Goal: Task Accomplishment & Management: Use online tool/utility

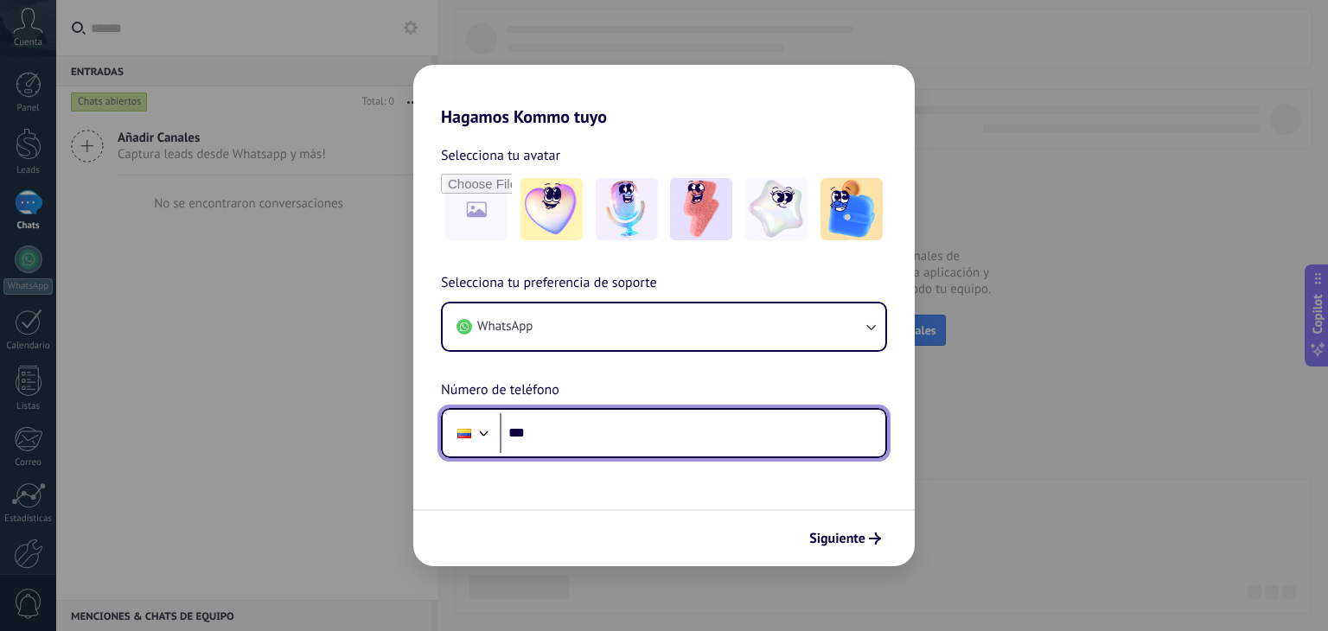
click at [621, 433] on input "***" at bounding box center [692, 433] width 385 height 40
drag, startPoint x: 644, startPoint y: 415, endPoint x: 657, endPoint y: 432, distance: 21.6
click at [648, 417] on input "***" at bounding box center [692, 433] width 385 height 40
click at [657, 432] on input "***" at bounding box center [692, 433] width 385 height 40
type input "**********"
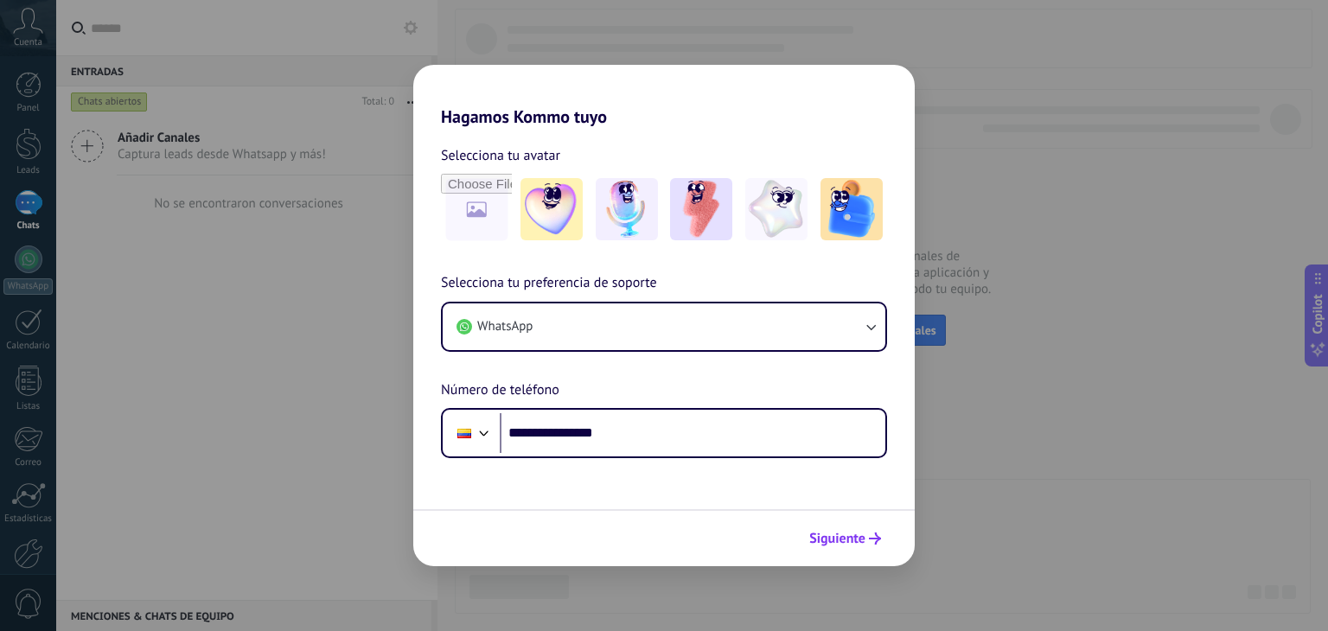
click at [858, 540] on span "Siguiente" at bounding box center [837, 538] width 56 height 12
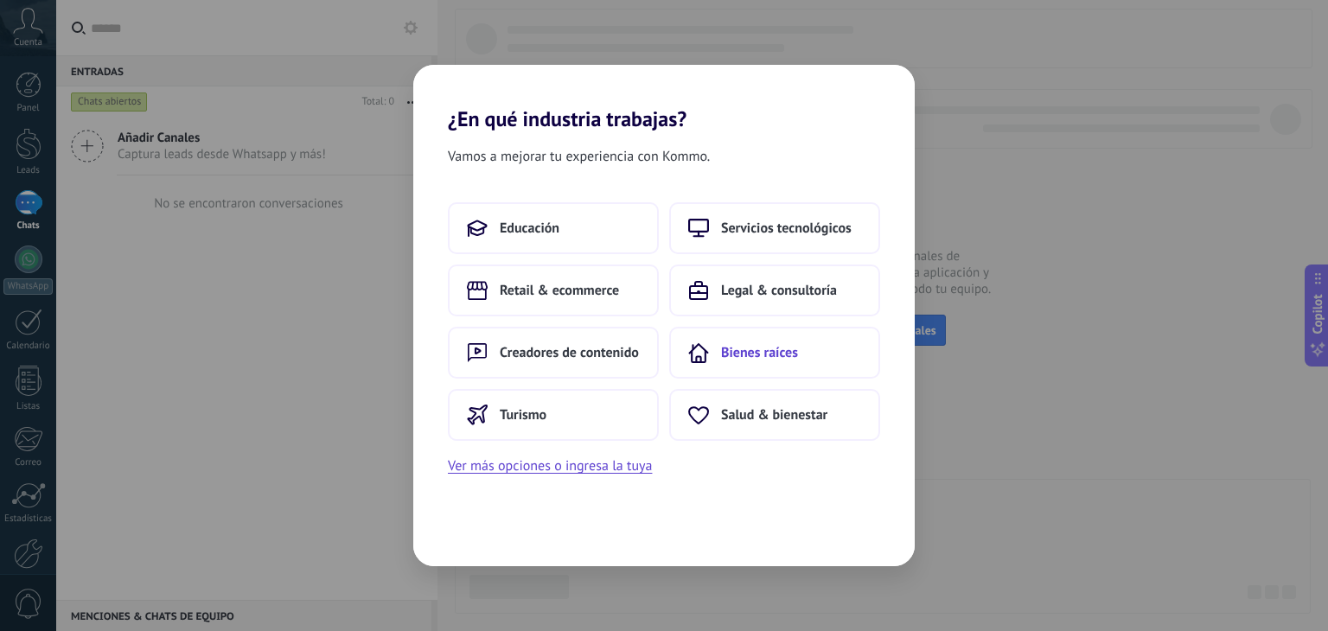
click at [757, 349] on span "Bienes raíces" at bounding box center [759, 352] width 77 height 17
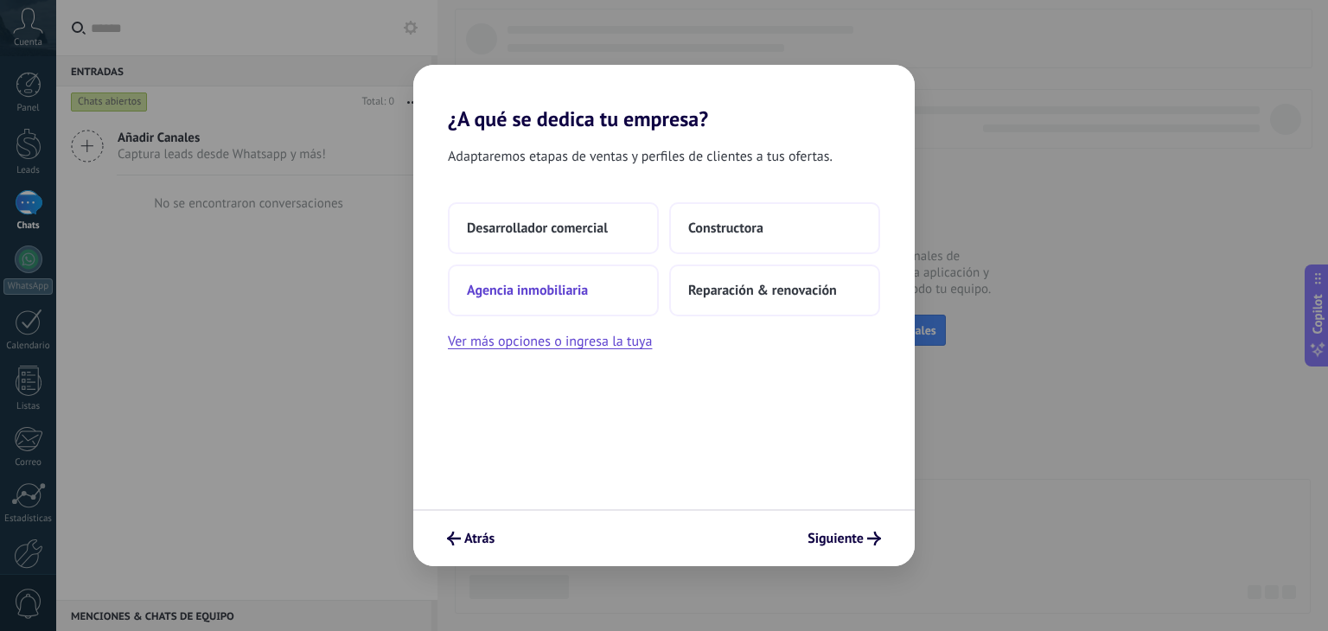
click at [626, 283] on button "Agencia inmobiliaria" at bounding box center [553, 290] width 211 height 52
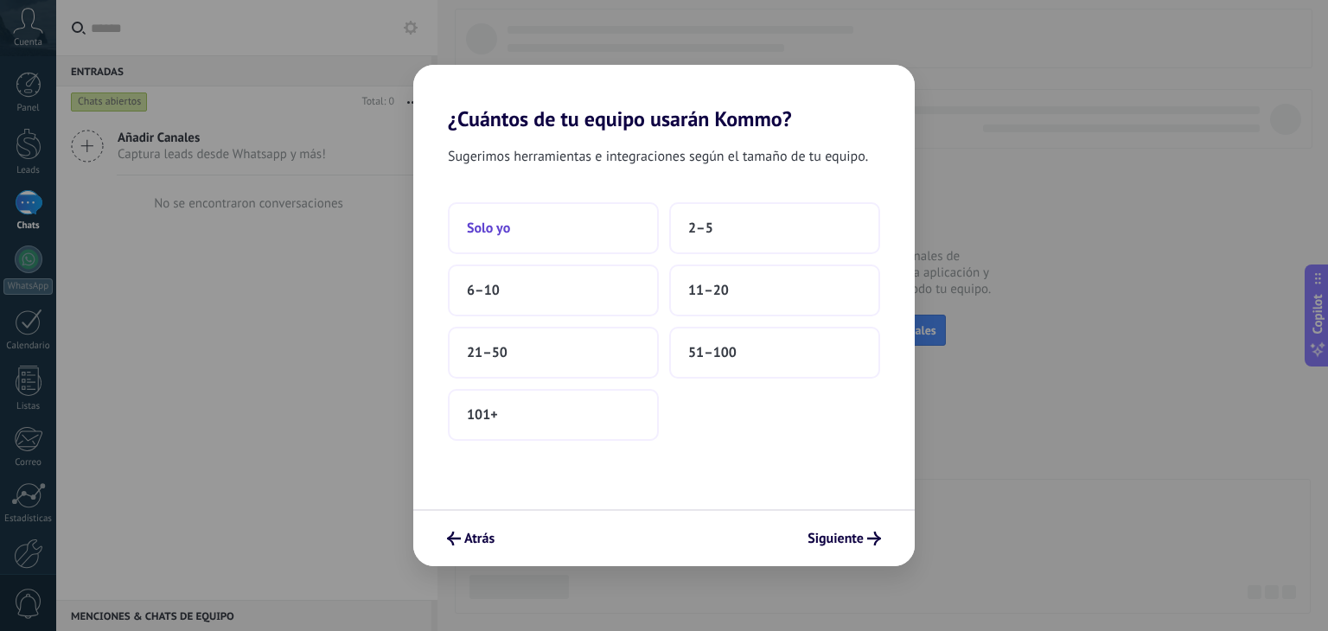
click at [612, 232] on button "Solo yo" at bounding box center [553, 228] width 211 height 52
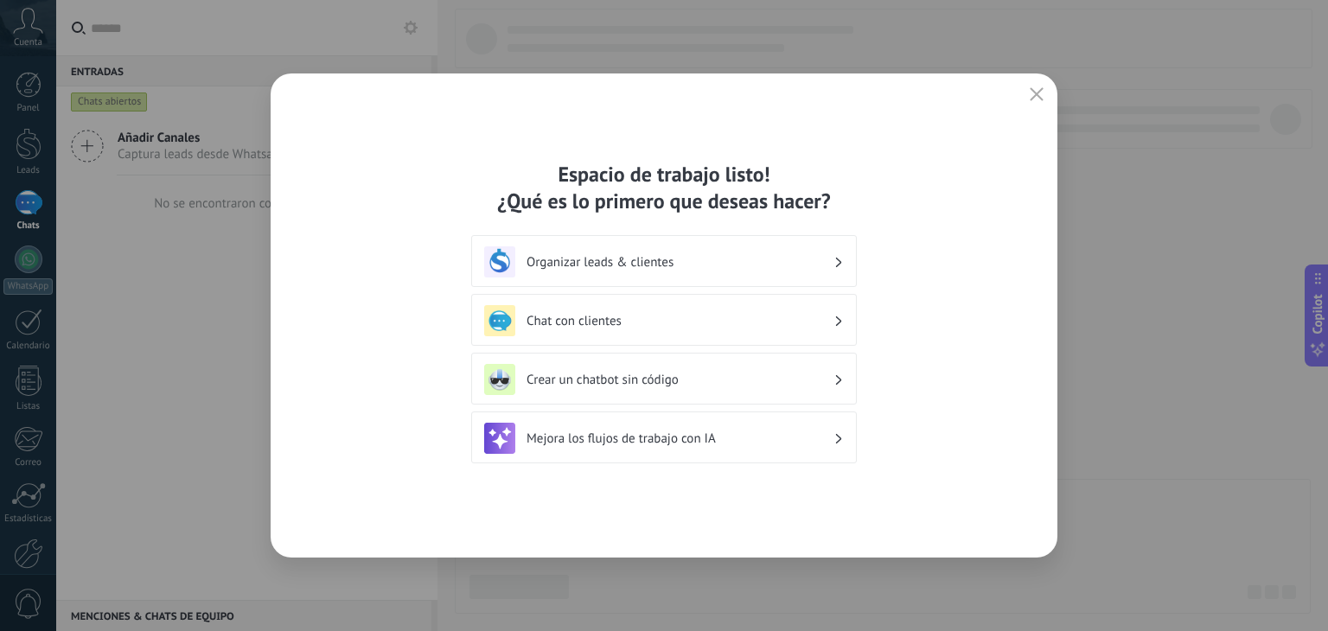
click at [606, 254] on h3 "Organizar leads & clientes" at bounding box center [679, 262] width 307 height 16
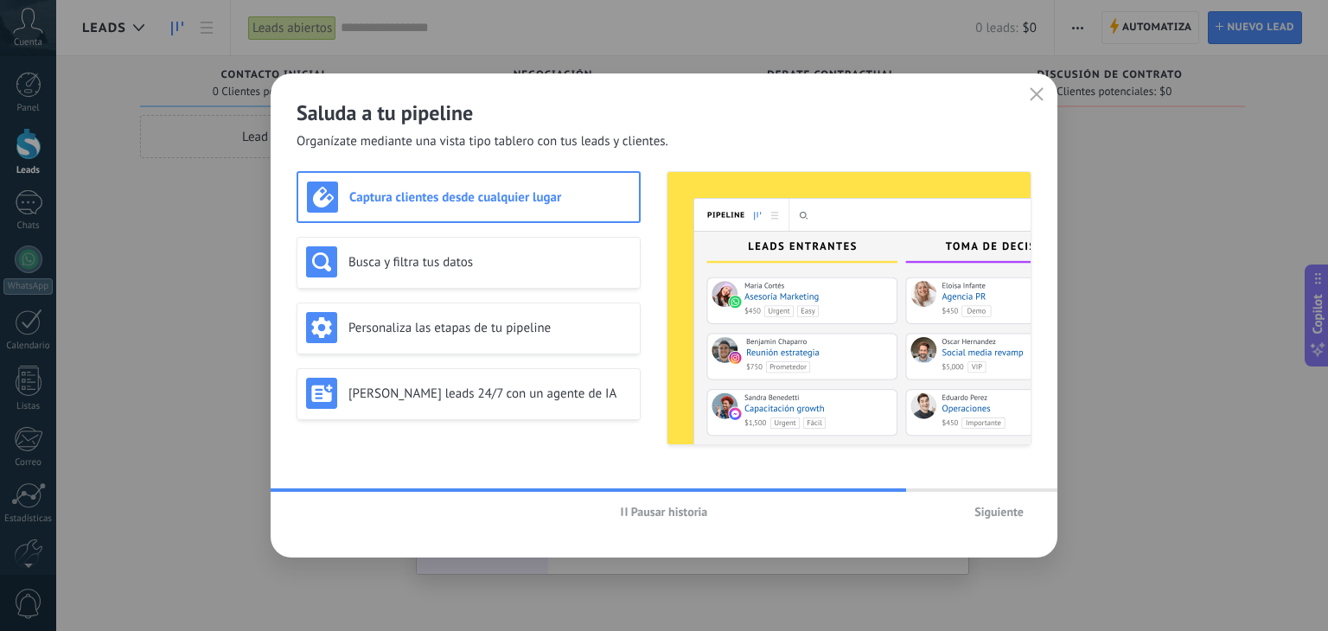
click at [545, 201] on h3 "Captura clientes desde cualquier lugar" at bounding box center [489, 197] width 281 height 16
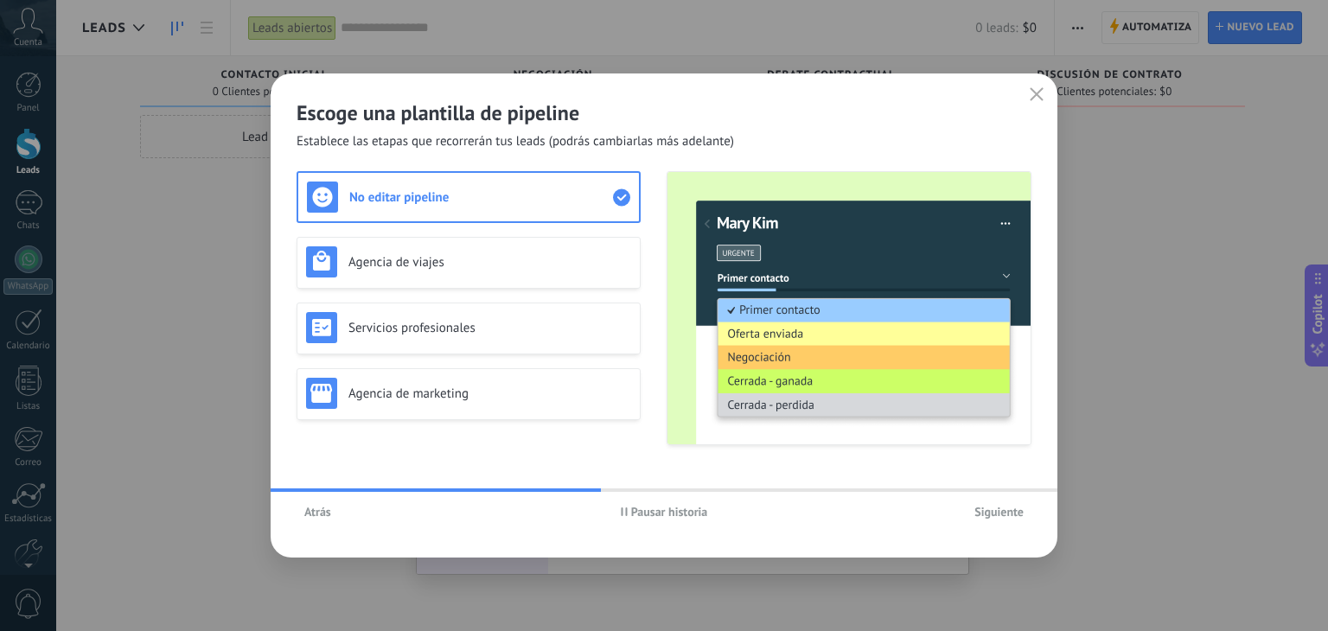
click at [994, 514] on span "Siguiente" at bounding box center [998, 512] width 49 height 12
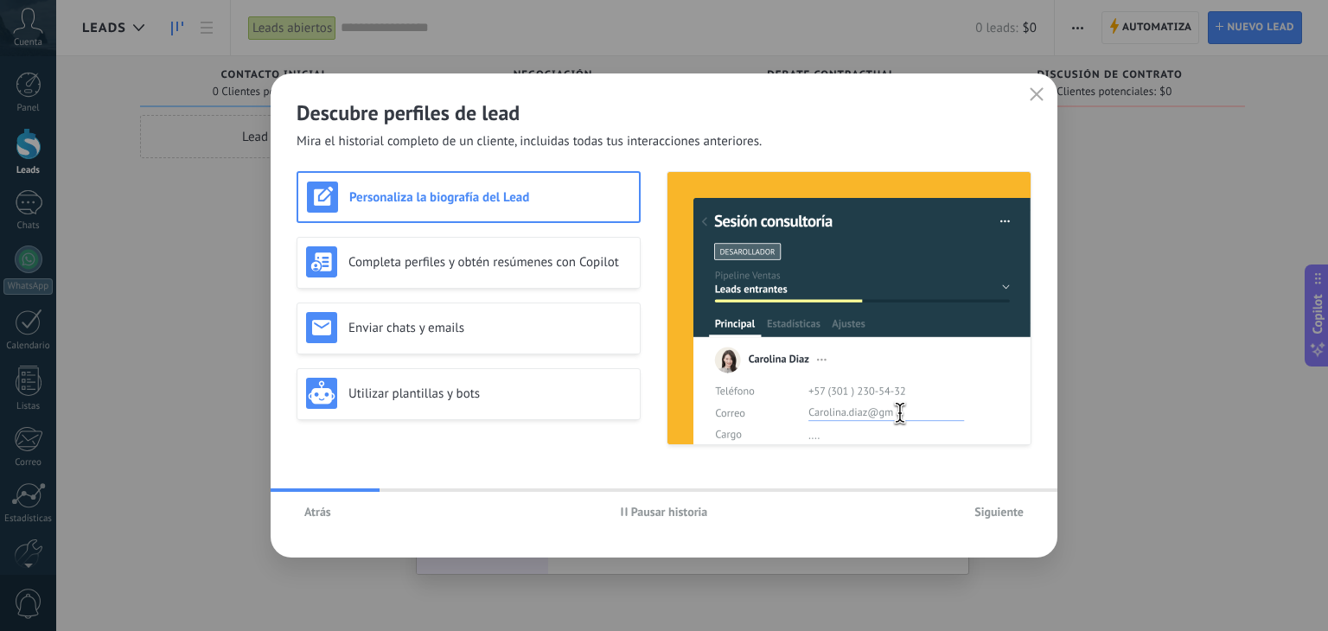
click at [994, 514] on span "Siguiente" at bounding box center [998, 512] width 49 height 12
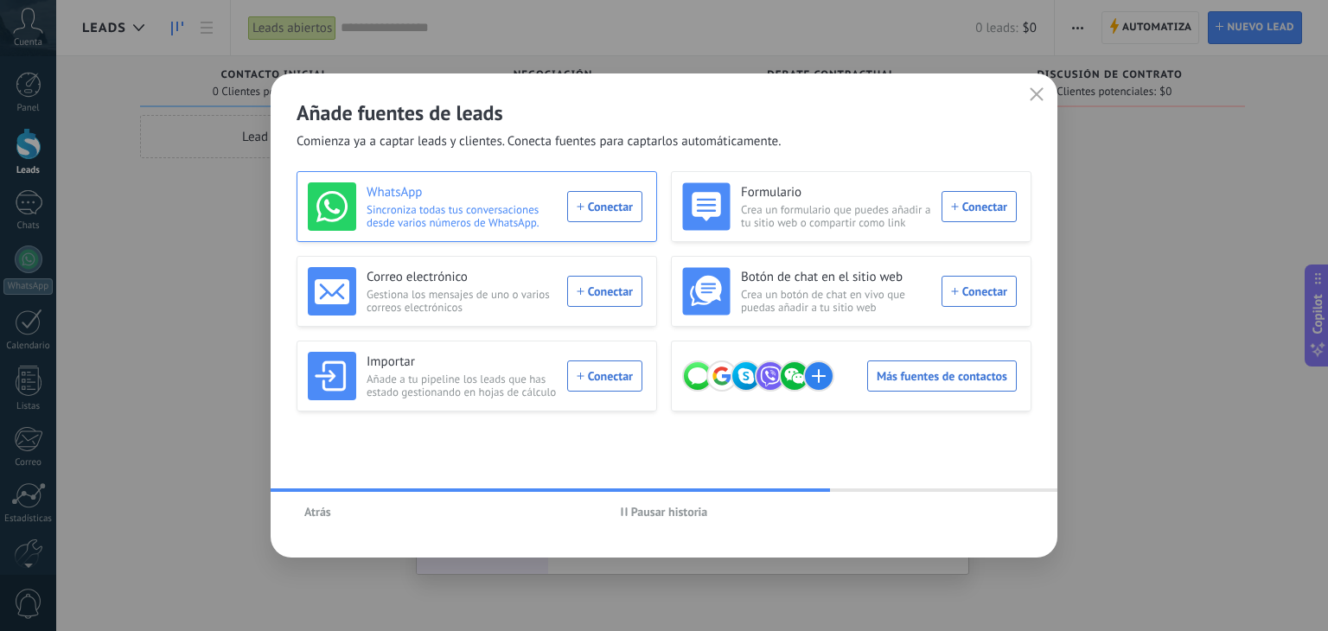
click at [602, 201] on div "WhatsApp Sincroniza todas tus conversaciones desde varios números de WhatsApp. …" at bounding box center [475, 206] width 334 height 48
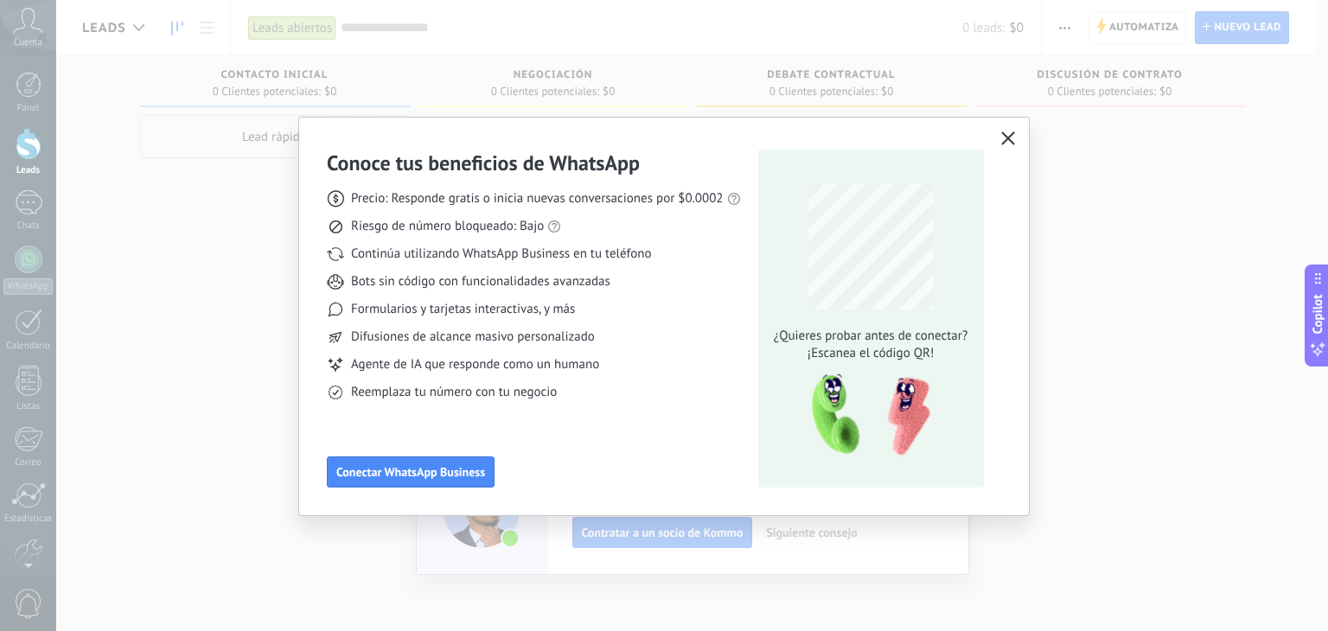
click at [1003, 138] on icon "button" at bounding box center [1008, 138] width 14 height 14
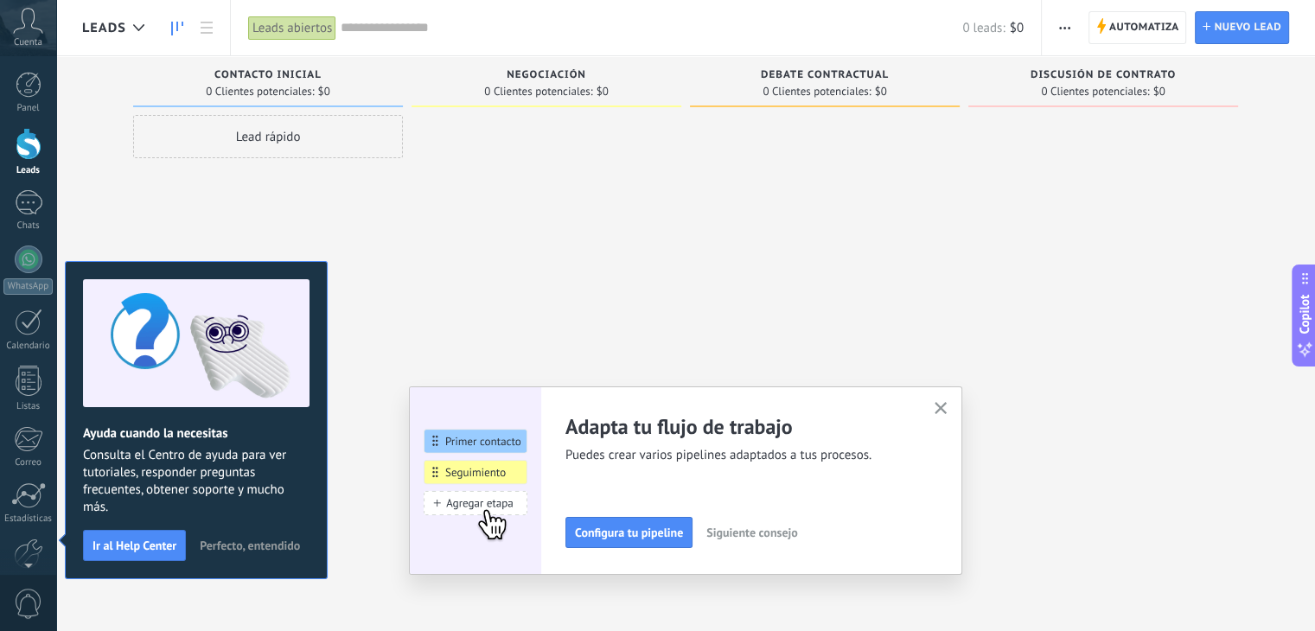
click at [246, 539] on span "Perfecto, entendido" at bounding box center [250, 545] width 100 height 12
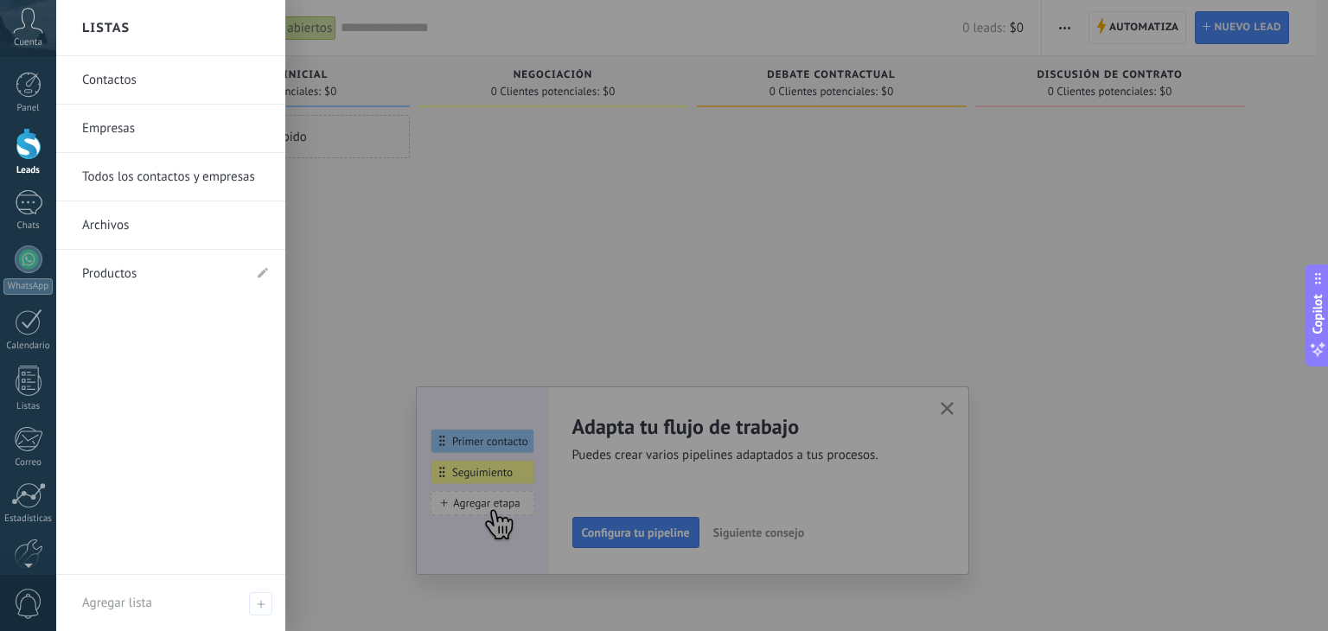
click at [530, 192] on div at bounding box center [720, 315] width 1328 height 631
drag, startPoint x: 584, startPoint y: 156, endPoint x: 545, endPoint y: 150, distance: 39.4
click at [586, 156] on div at bounding box center [720, 315] width 1328 height 631
click at [268, 55] on div "Listas" at bounding box center [170, 28] width 229 height 56
click at [479, 81] on div at bounding box center [720, 315] width 1328 height 631
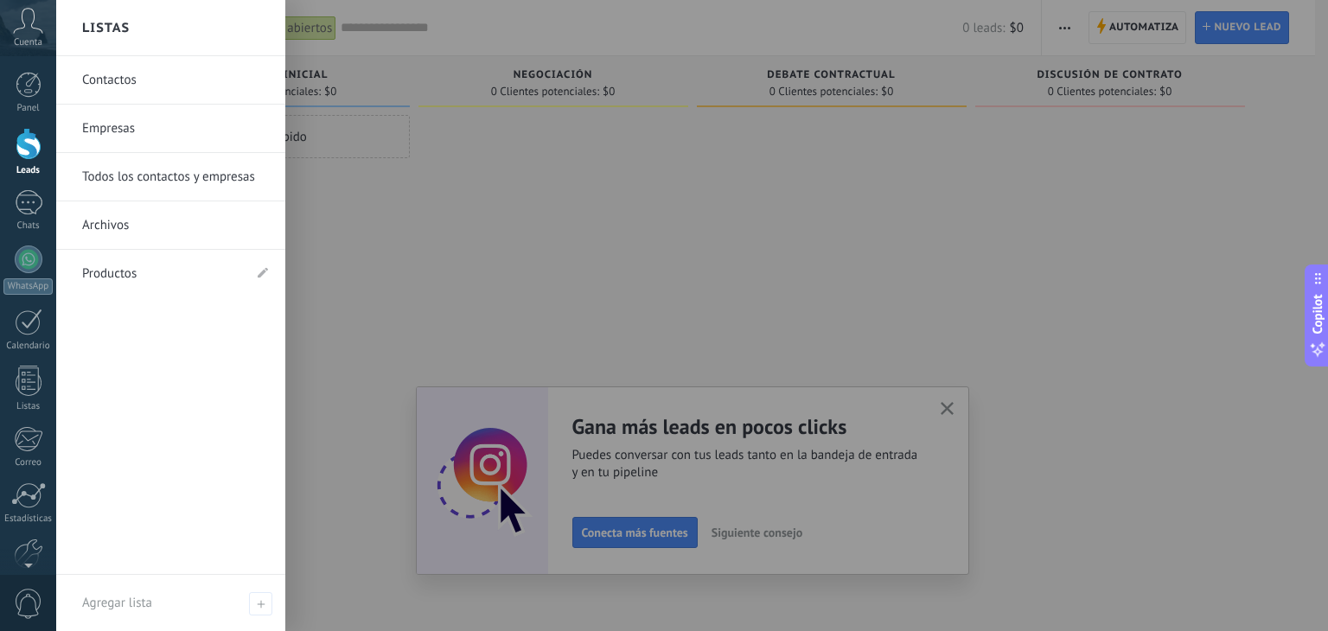
click at [492, 245] on div at bounding box center [720, 315] width 1328 height 631
click at [929, 156] on div at bounding box center [720, 315] width 1328 height 631
click at [653, 234] on div at bounding box center [720, 315] width 1328 height 631
drag, startPoint x: 653, startPoint y: 234, endPoint x: 578, endPoint y: 175, distance: 95.4
click at [653, 232] on div at bounding box center [720, 315] width 1328 height 631
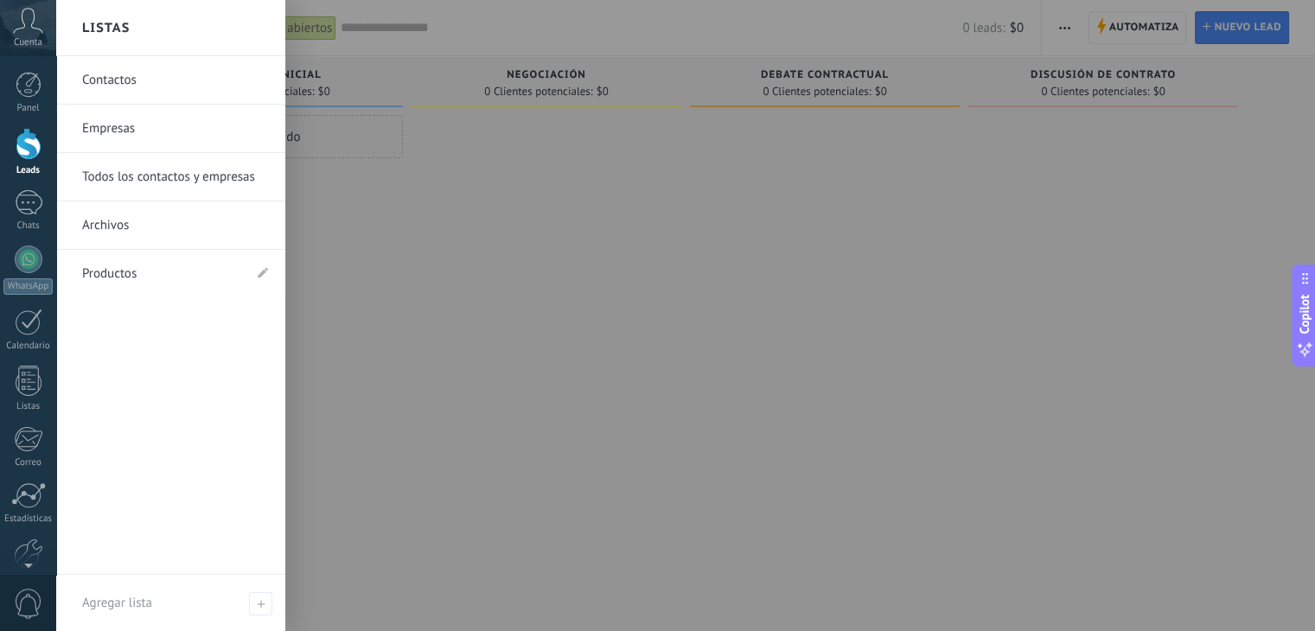
click at [393, 540] on div at bounding box center [713, 315] width 1315 height 631
click at [21, 589] on span "0" at bounding box center [28, 604] width 29 height 30
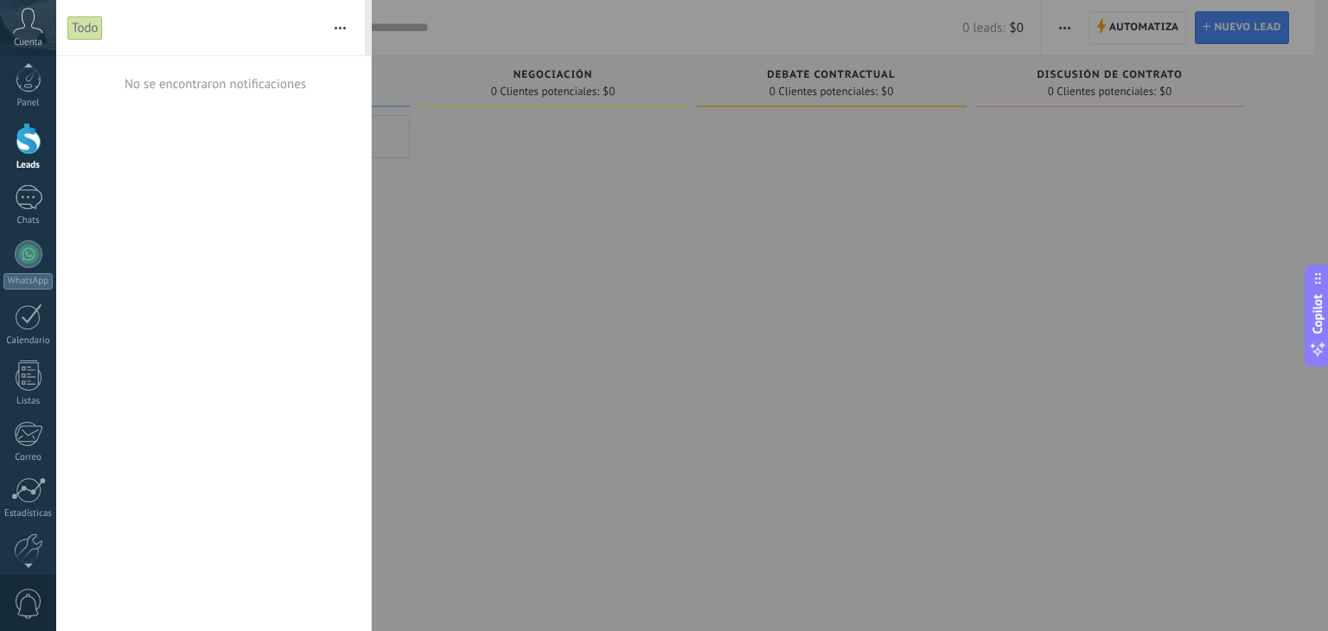
drag, startPoint x: 13, startPoint y: 604, endPoint x: 76, endPoint y: 591, distance: 64.4
click at [16, 605] on span "0" at bounding box center [28, 604] width 29 height 30
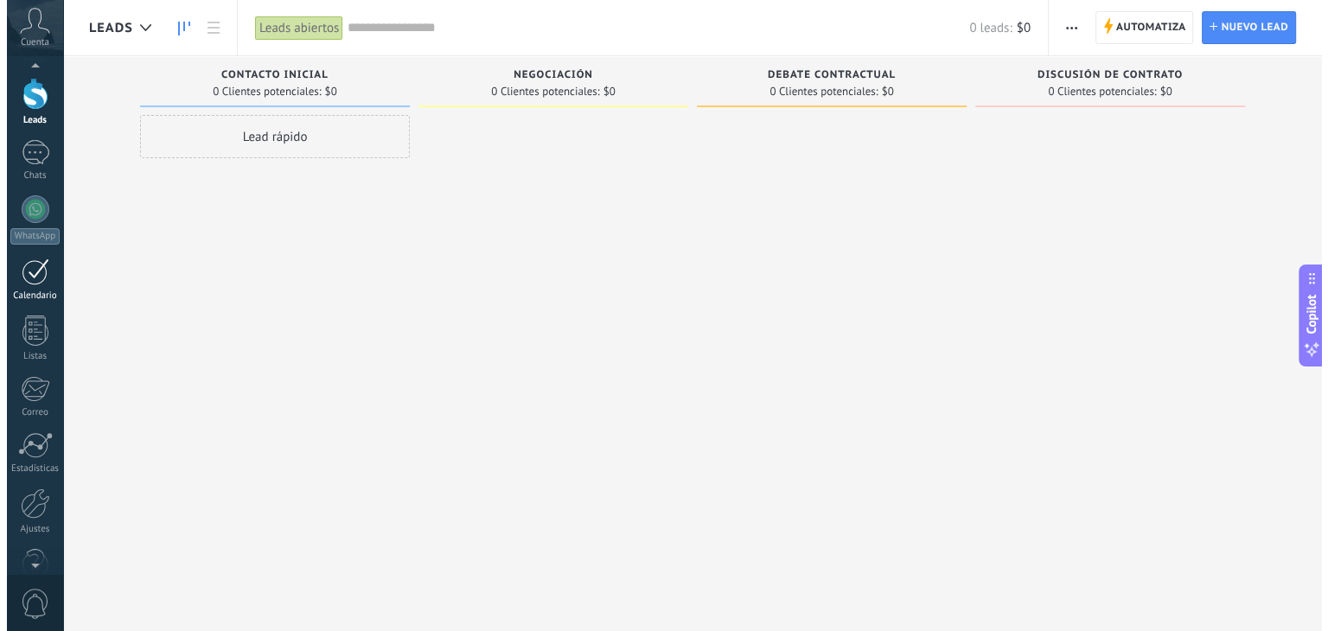
scroll to position [87, 0]
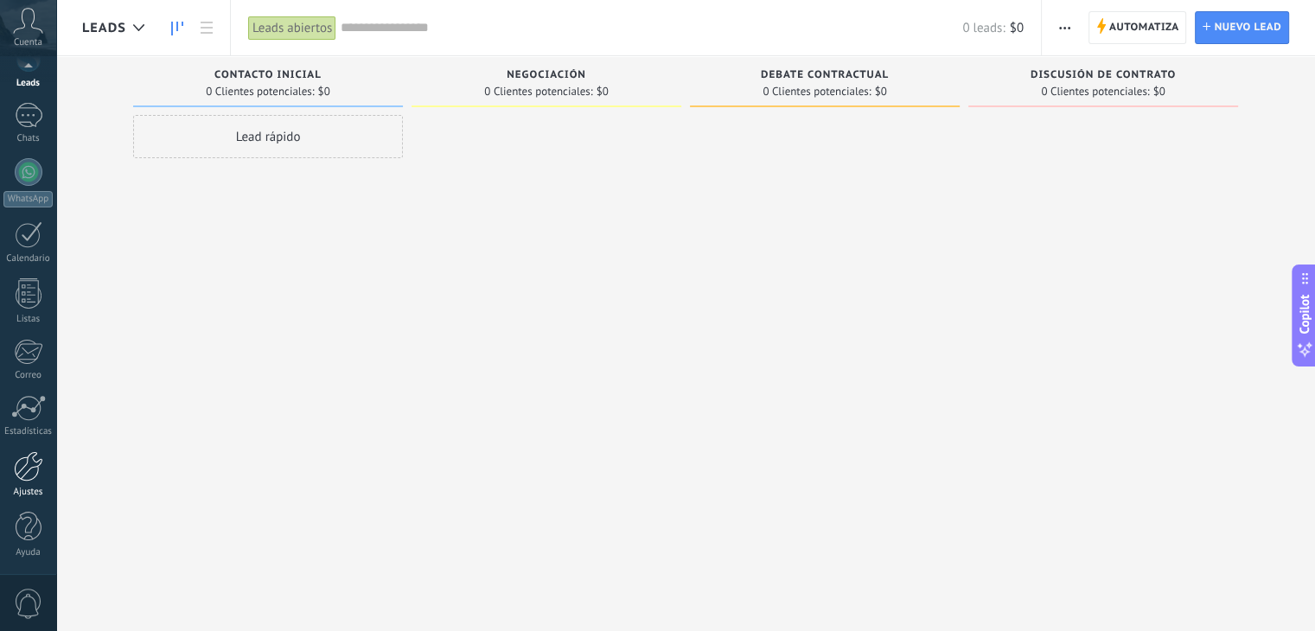
click at [31, 466] on div at bounding box center [28, 466] width 29 height 30
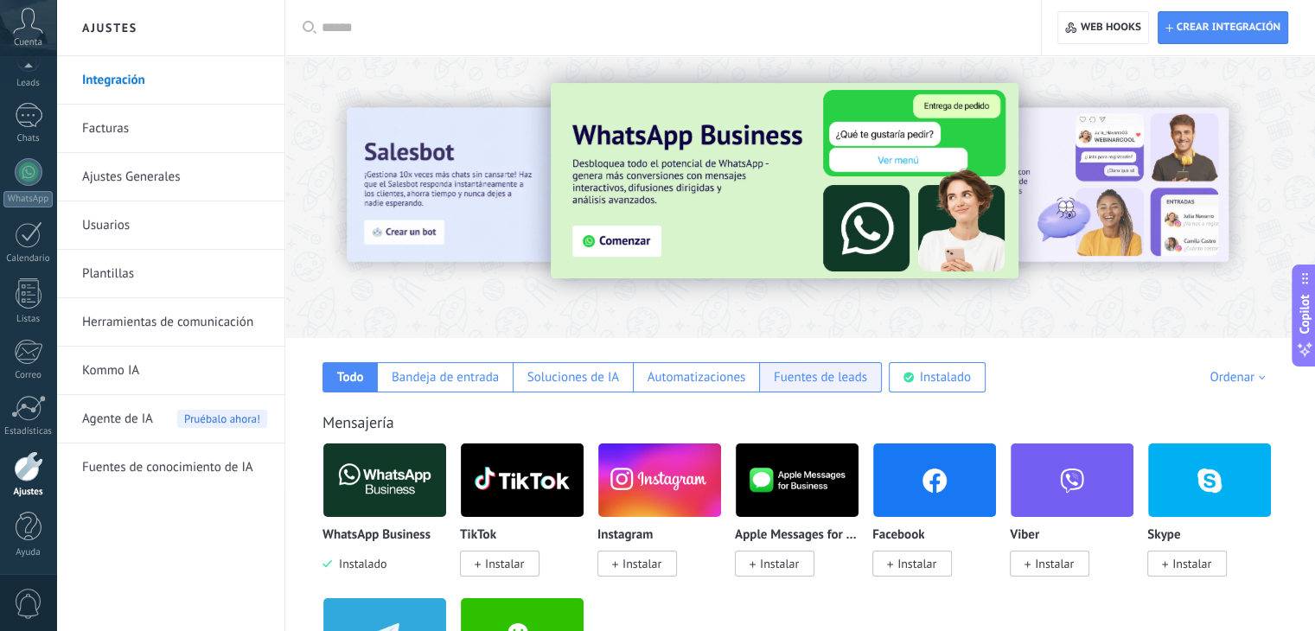
click at [864, 366] on div "Fuentes de leads" at bounding box center [820, 377] width 123 height 30
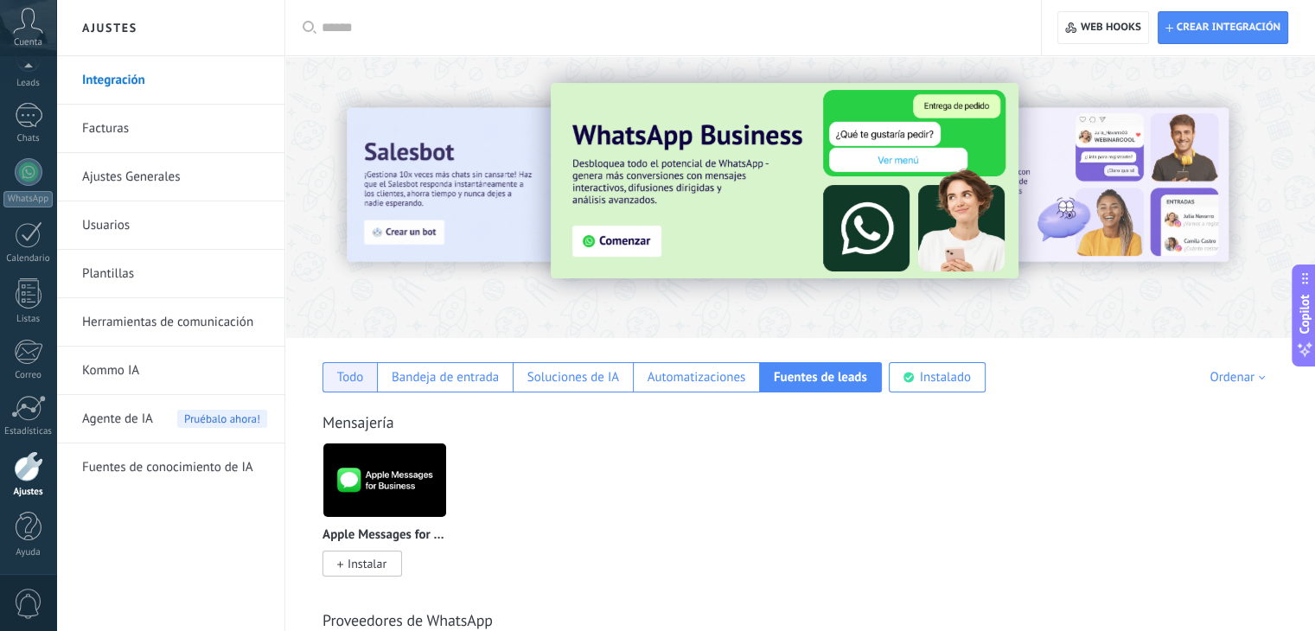
click at [335, 379] on div "Todo" at bounding box center [349, 377] width 54 height 30
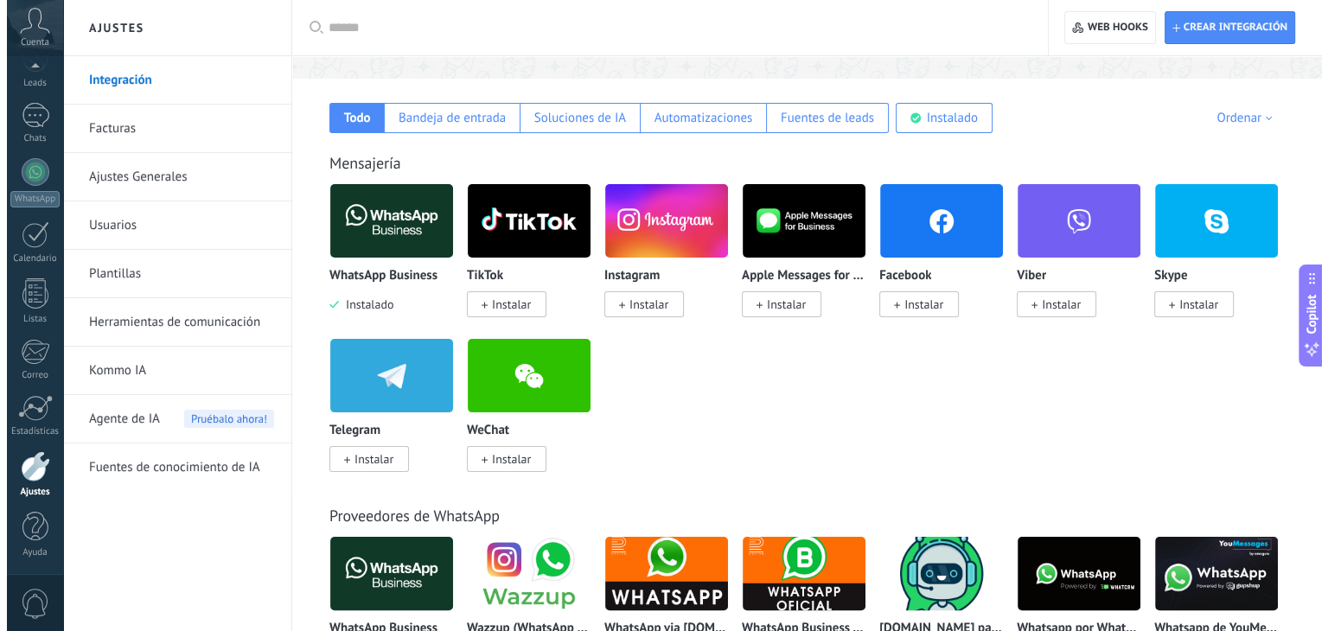
scroll to position [432, 0]
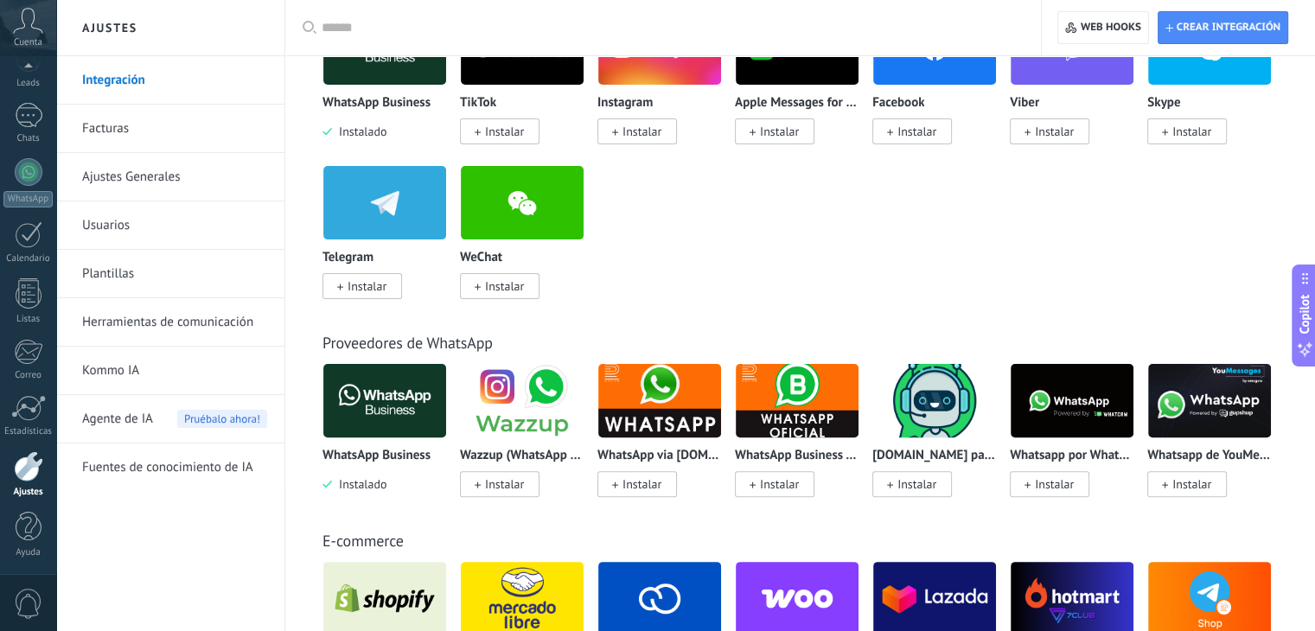
click at [488, 386] on img at bounding box center [522, 401] width 123 height 84
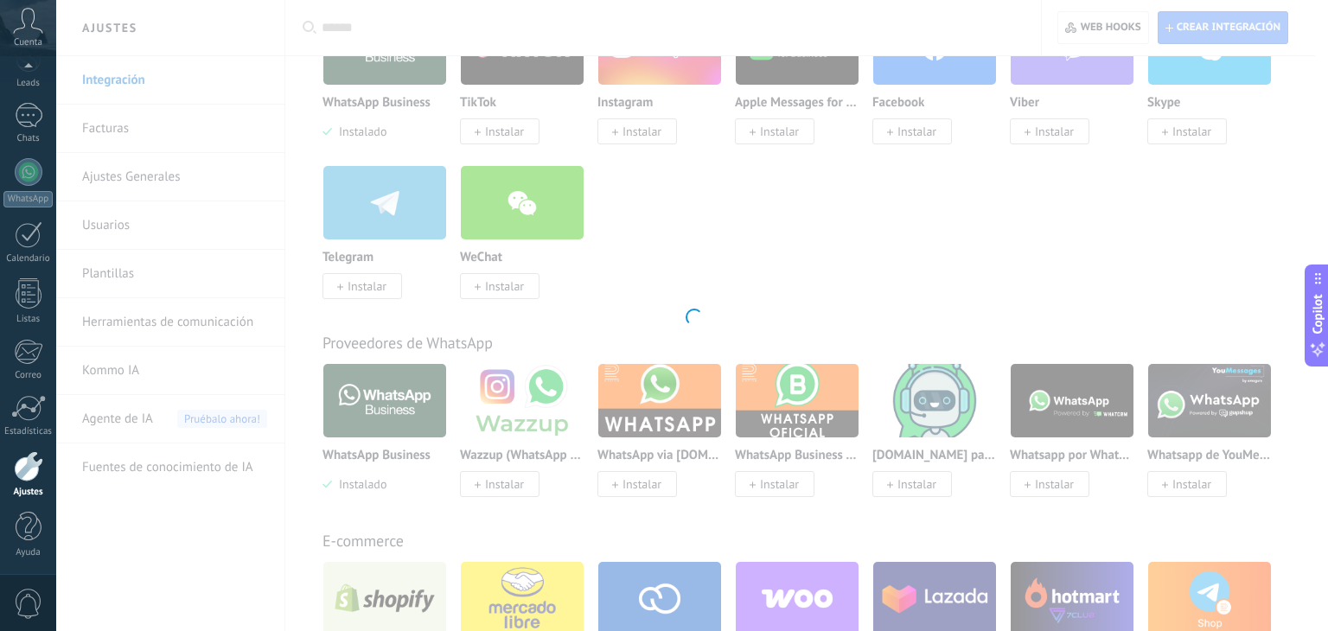
click at [517, 410] on div at bounding box center [691, 315] width 1271 height 631
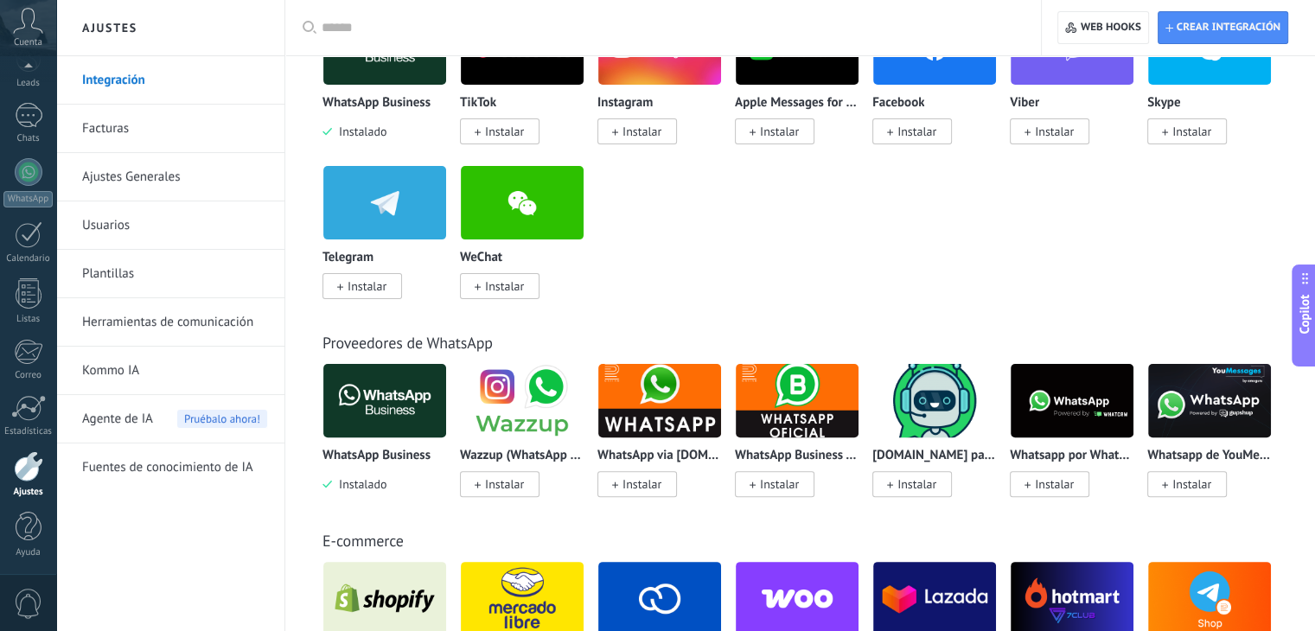
click at [519, 387] on img at bounding box center [522, 401] width 123 height 84
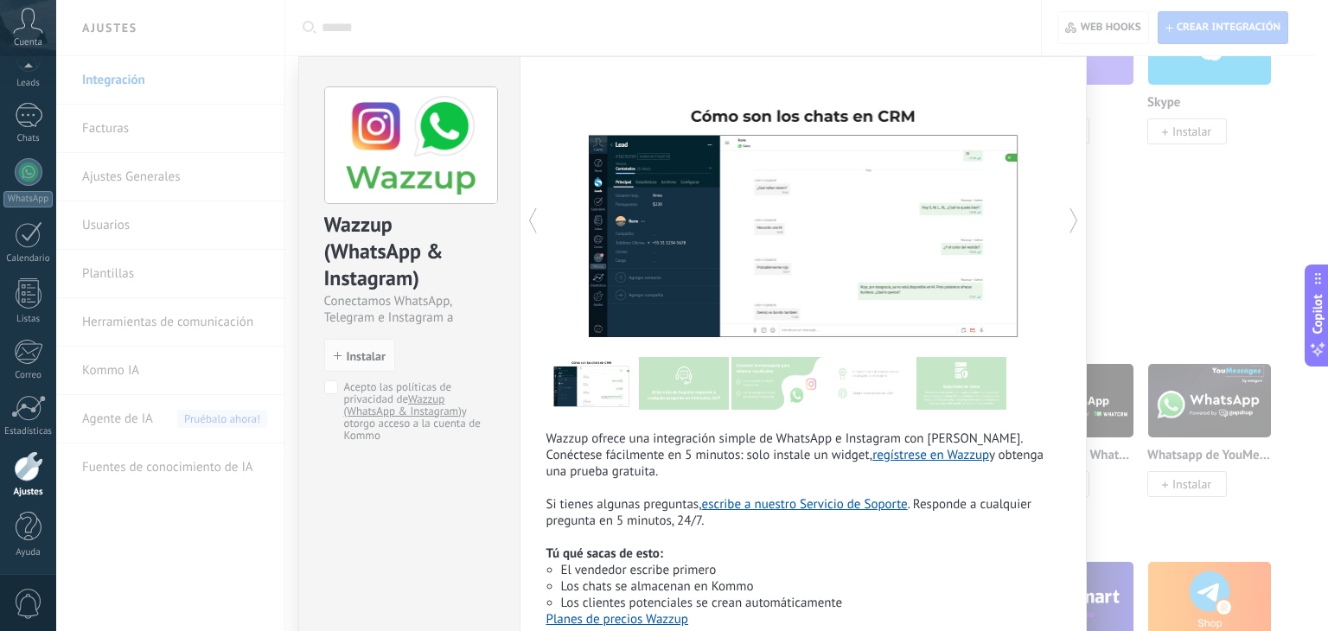
click at [512, 376] on div "Wazzup (WhatsApp & Instagram) Conectamos WhatsApp, Telegram e Instagram a Kommo…" at bounding box center [409, 256] width 220 height 398
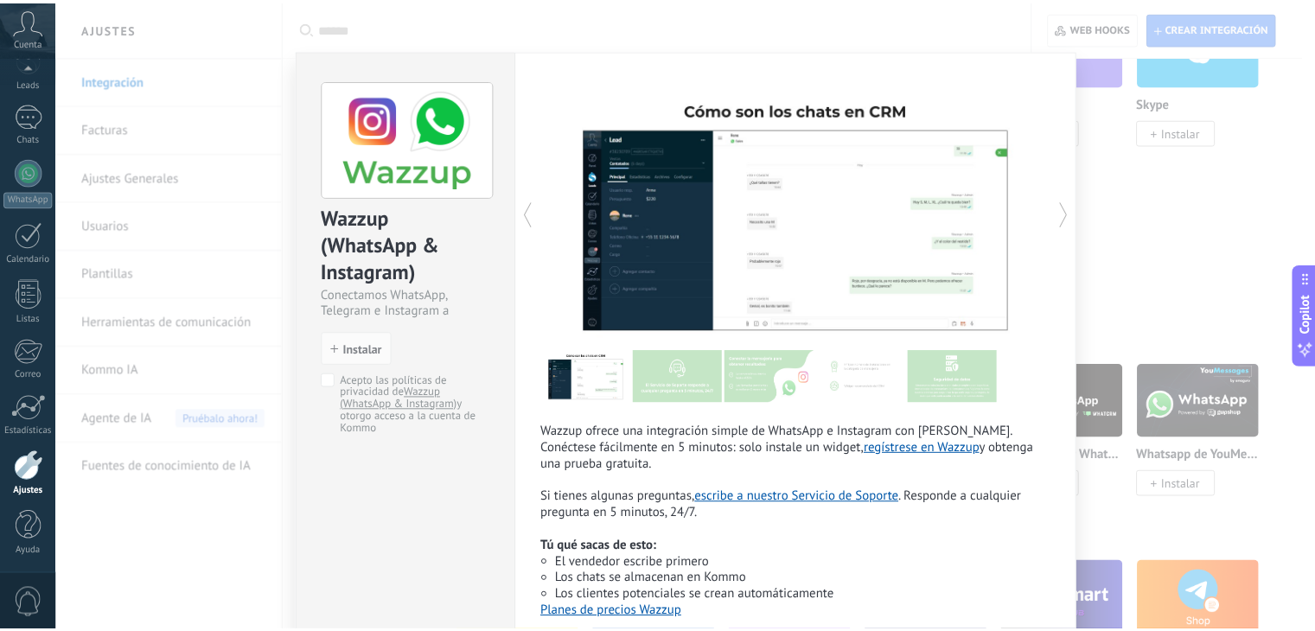
scroll to position [0, 0]
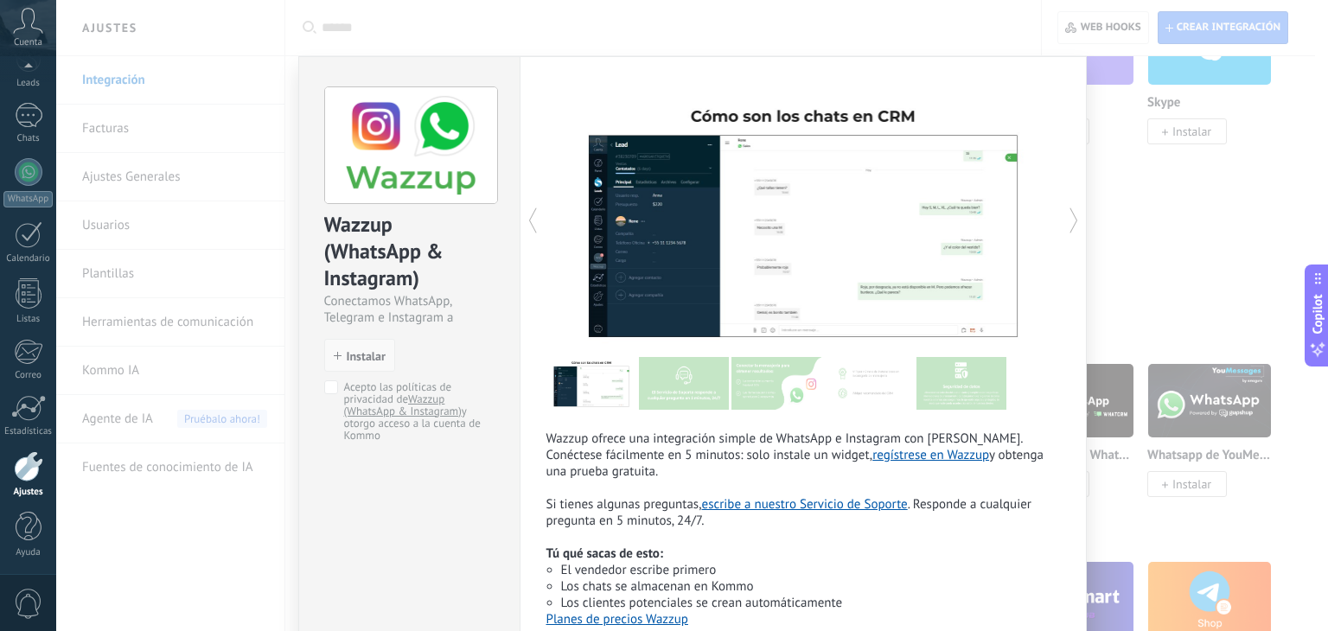
click at [354, 359] on span "Instalar" at bounding box center [366, 356] width 39 height 12
click at [353, 360] on span "Instalar" at bounding box center [366, 356] width 39 height 12
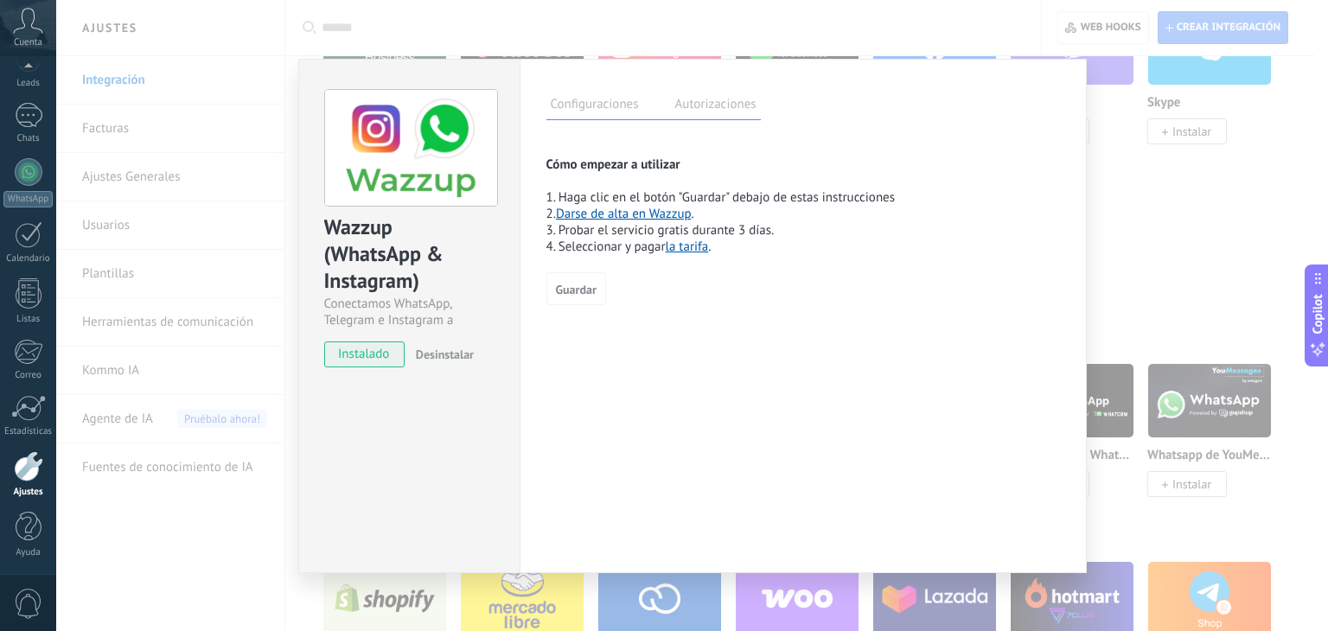
click at [685, 99] on label "Autorizaciones" at bounding box center [716, 106] width 90 height 25
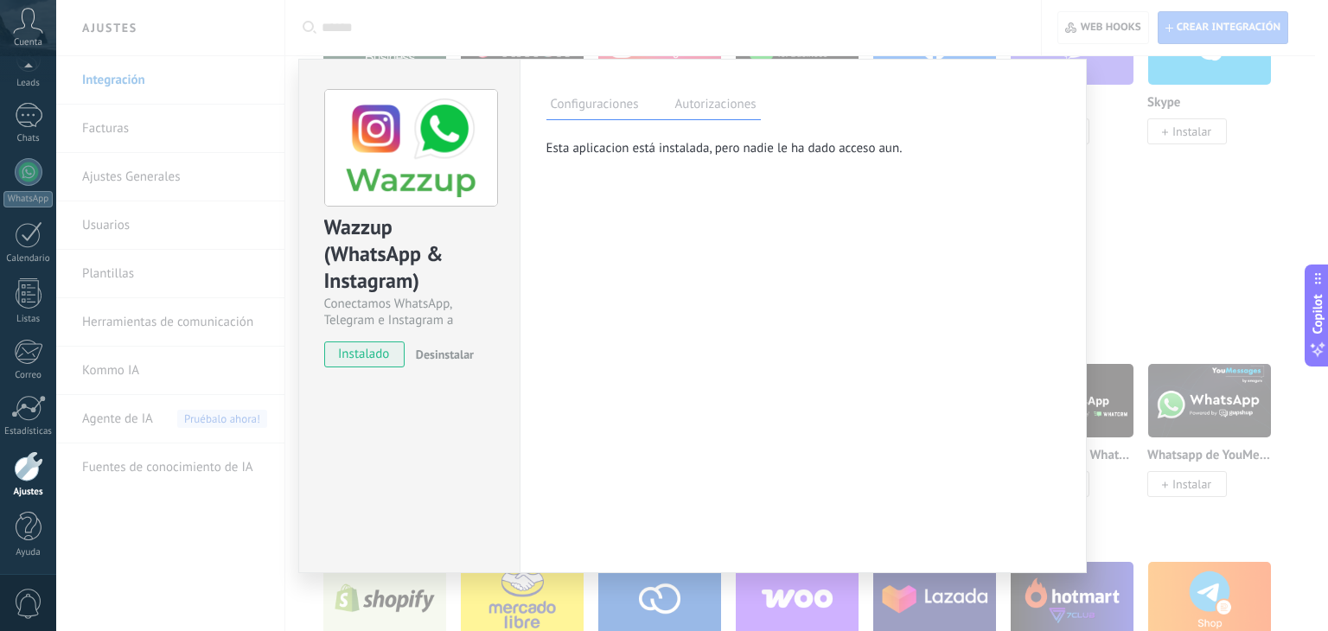
click at [1117, 107] on div "Wazzup (WhatsApp & Instagram) Conectamos WhatsApp, Telegram e Instagram a Kommo…" at bounding box center [691, 315] width 1271 height 631
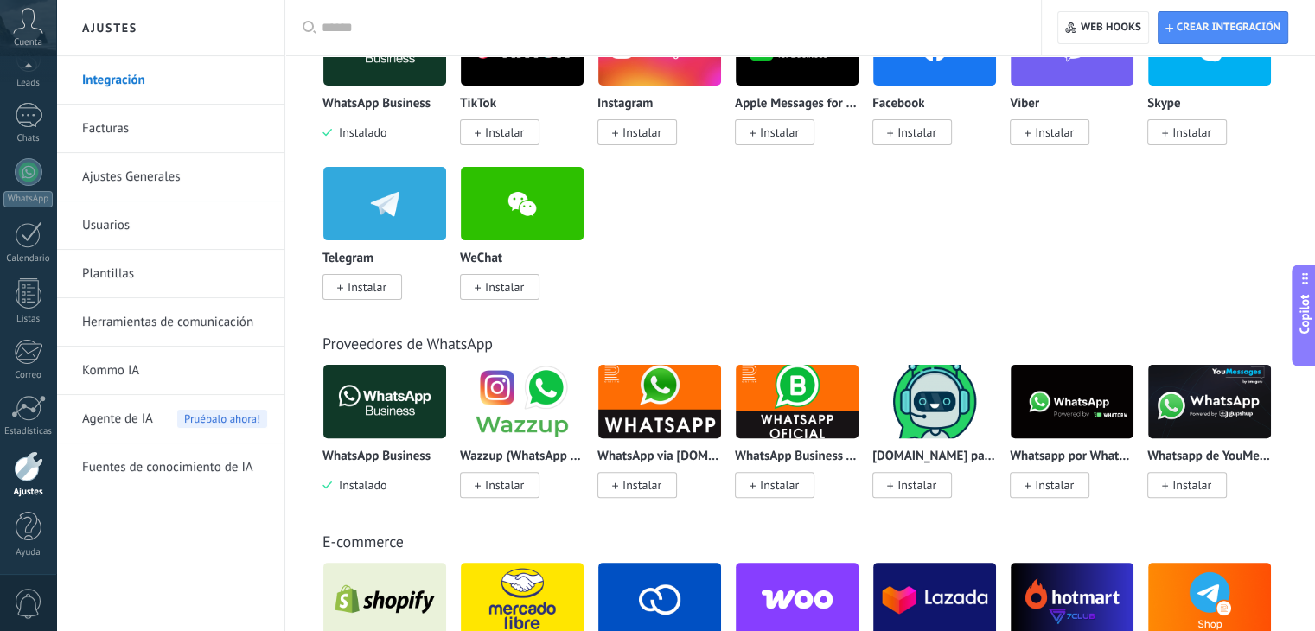
scroll to position [432, 0]
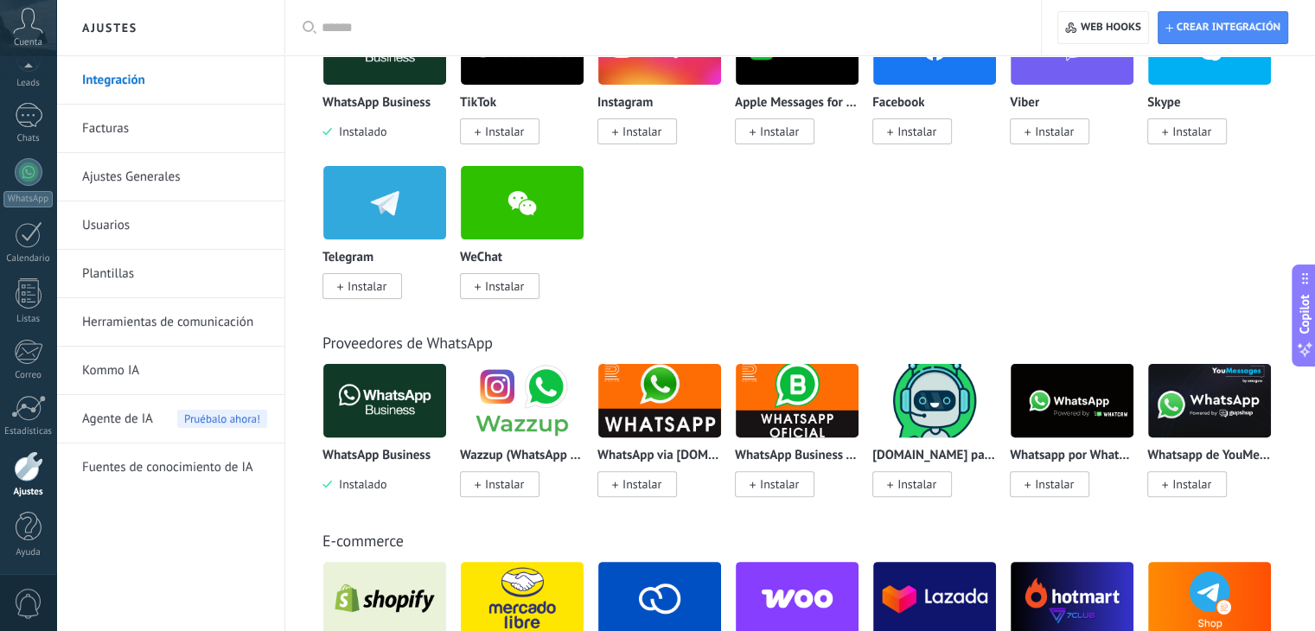
click at [535, 378] on img at bounding box center [522, 401] width 123 height 84
click at [526, 411] on img at bounding box center [522, 401] width 123 height 84
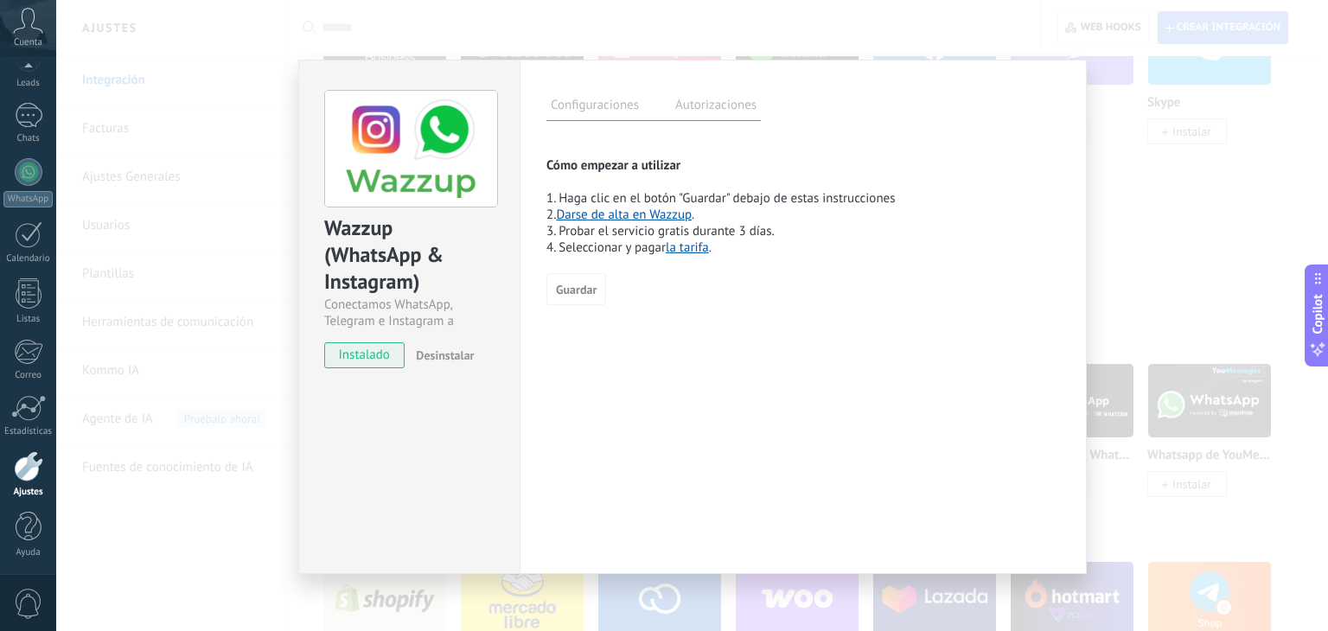
click at [685, 103] on label "Autorizaciones" at bounding box center [716, 107] width 90 height 25
click at [629, 97] on label "Configuraciones" at bounding box center [594, 107] width 97 height 25
click at [1132, 122] on div "Wazzup (WhatsApp & Instagram) Conectamos WhatsApp, Telegram e Instagram a Kommo…" at bounding box center [691, 315] width 1271 height 631
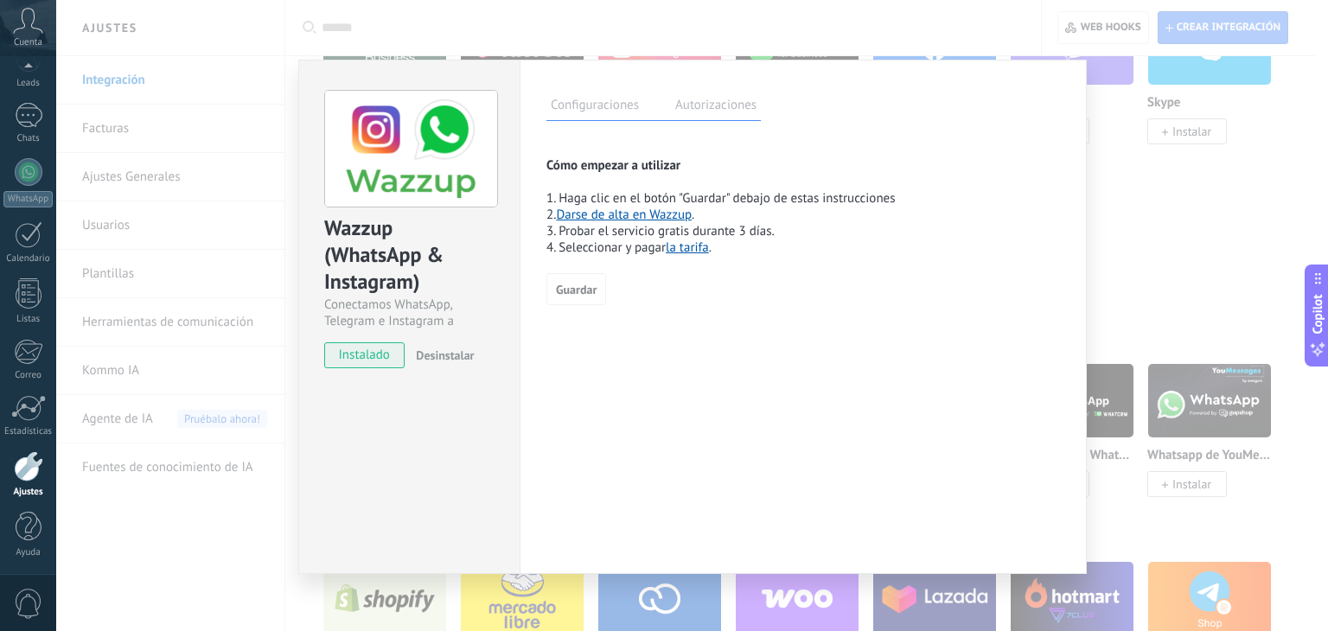
click at [1072, 152] on div "Configuraciones Autorizaciones Esta pestaña registra a los usuarios que han con…" at bounding box center [802, 317] width 567 height 514
click at [1226, 99] on div "Wazzup (WhatsApp & Instagram) Conectamos WhatsApp, Telegram e Instagram a Kommo…" at bounding box center [691, 315] width 1271 height 631
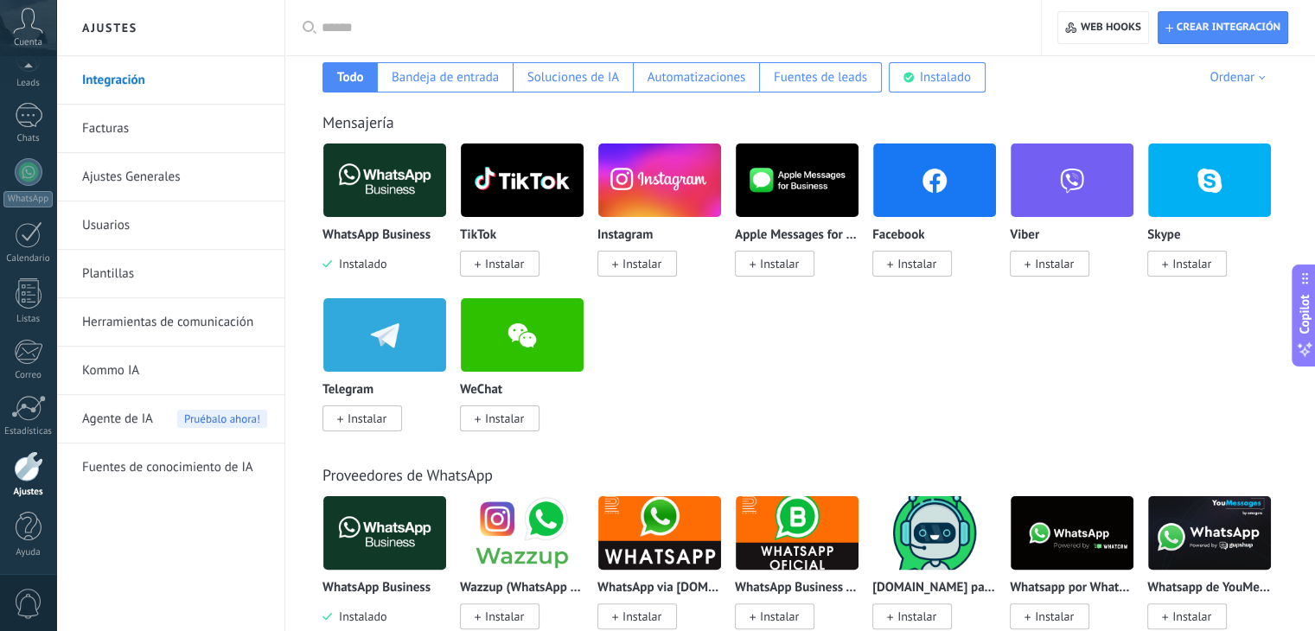
scroll to position [173, 0]
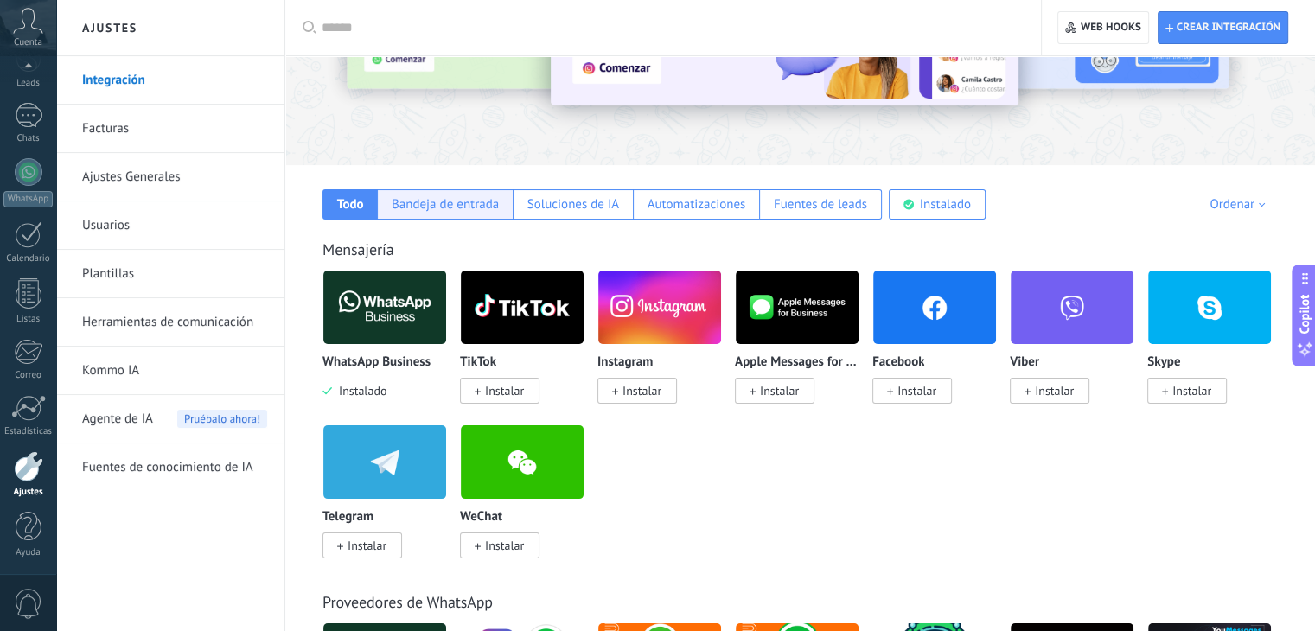
click at [437, 208] on div "Bandeja de entrada" at bounding box center [445, 204] width 107 height 16
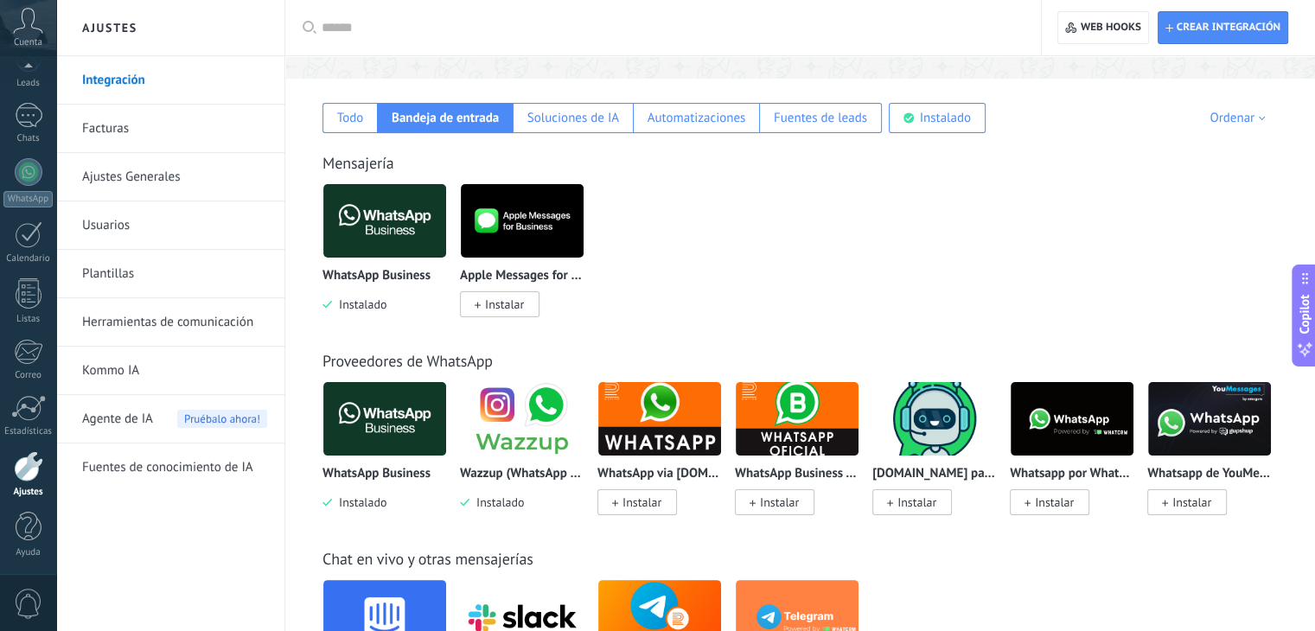
scroll to position [432, 0]
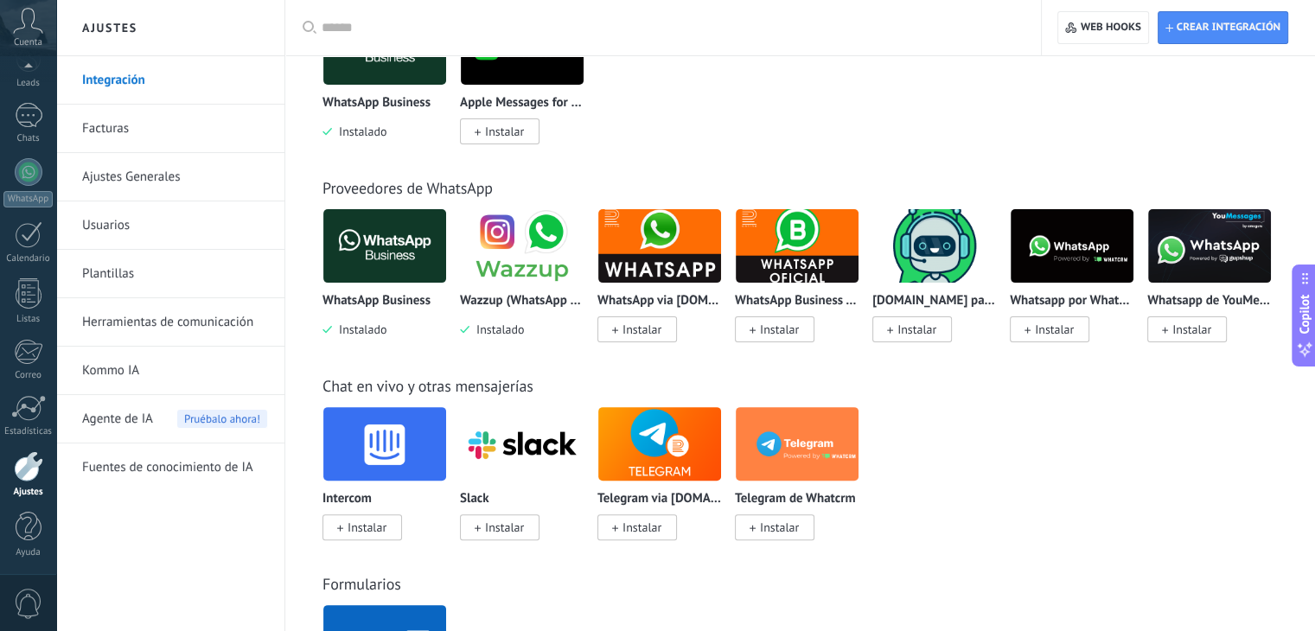
click at [1089, 245] on img at bounding box center [1071, 246] width 123 height 84
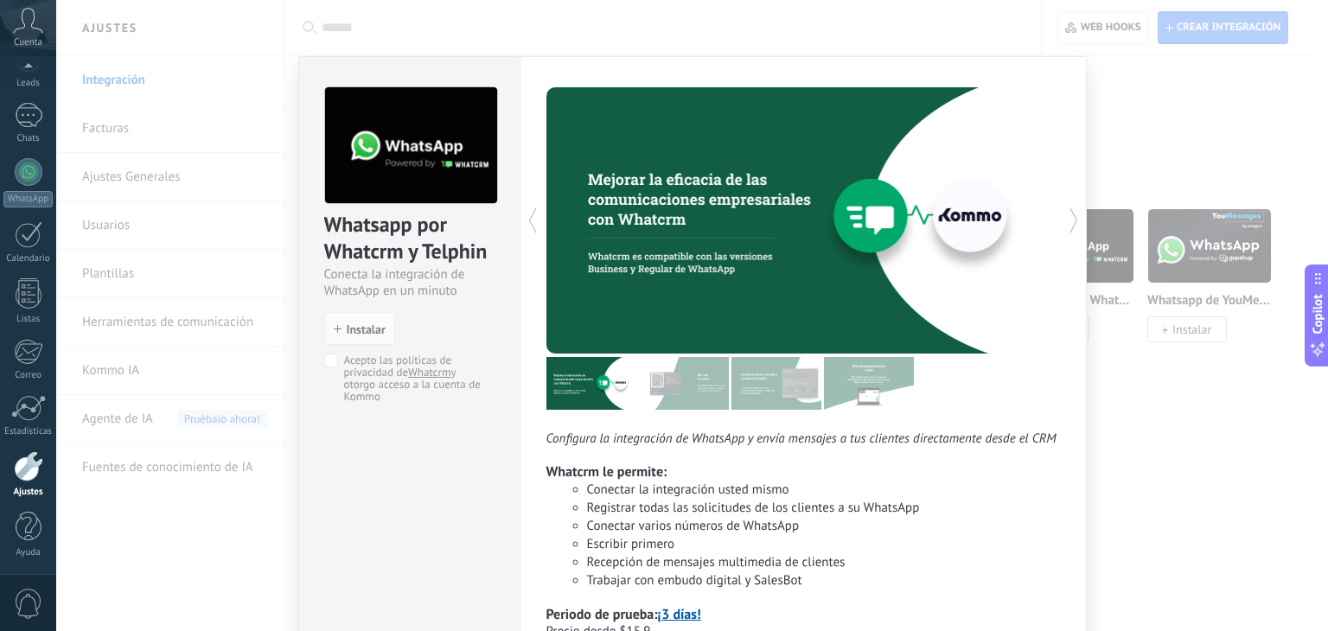
click at [1182, 96] on div "Whatsapp por Whatcrm y Telphin Conecta la integración de WhatsApp en un minuto …" at bounding box center [691, 315] width 1271 height 631
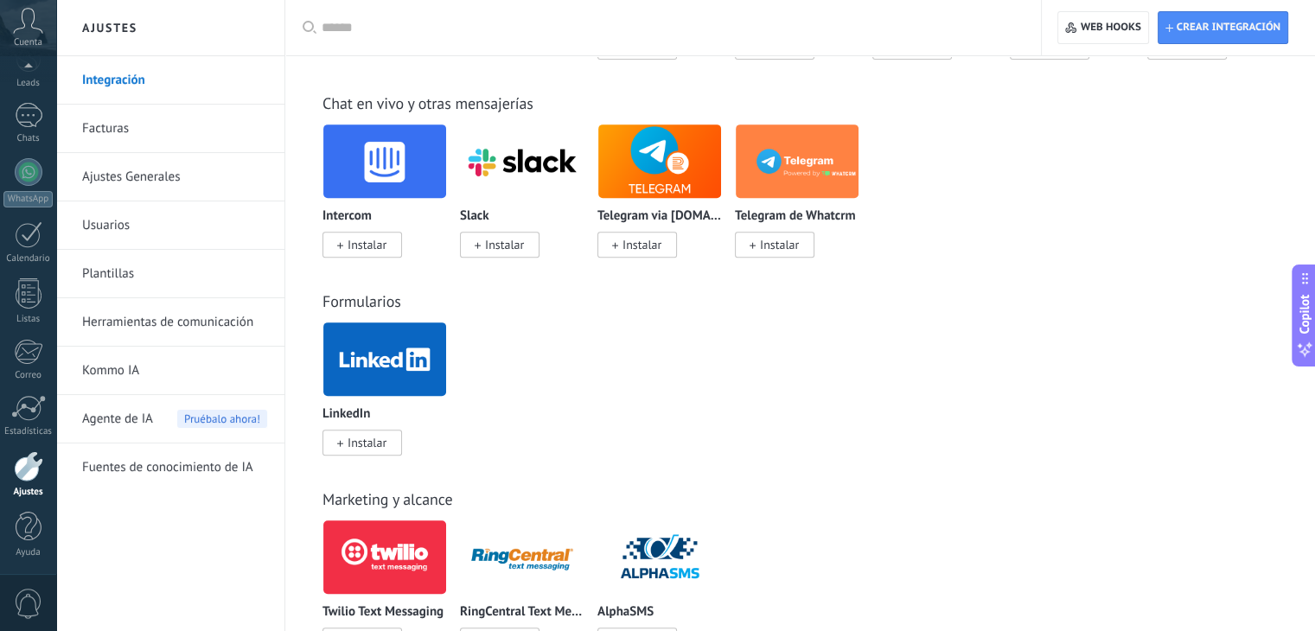
scroll to position [982, 0]
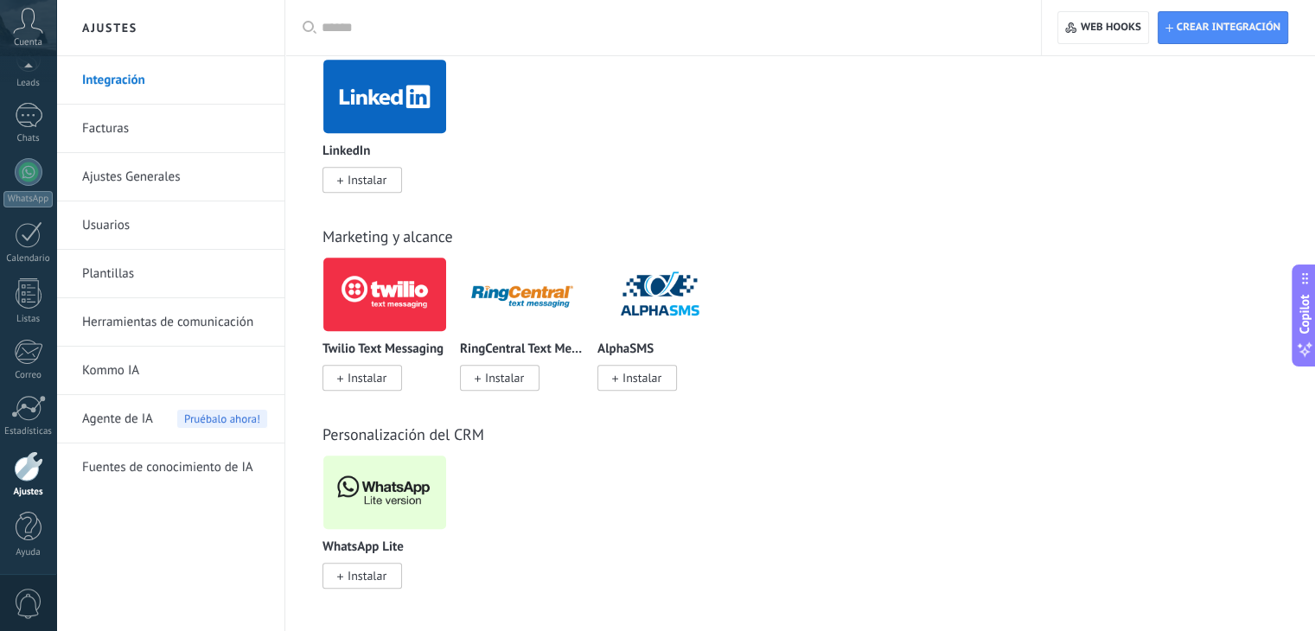
click at [377, 566] on span "Instalar" at bounding box center [362, 576] width 80 height 26
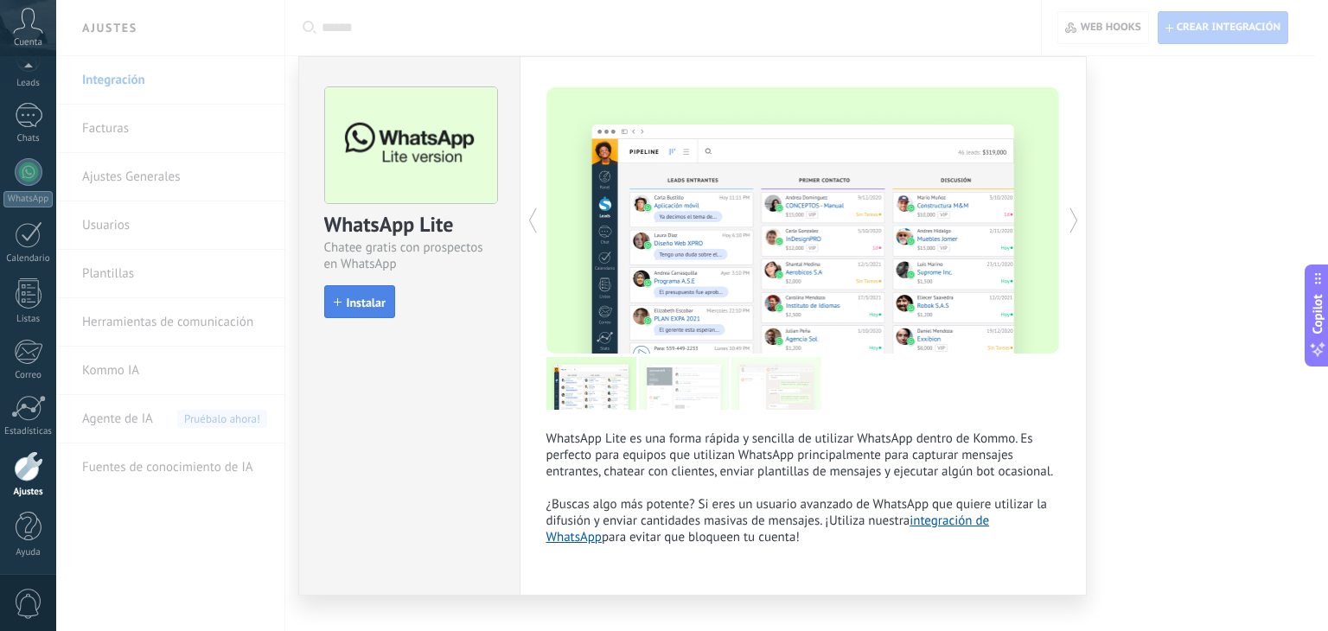
click at [391, 295] on button "Instalar" at bounding box center [359, 301] width 71 height 33
click at [379, 298] on div "install Instalar" at bounding box center [409, 300] width 170 height 31
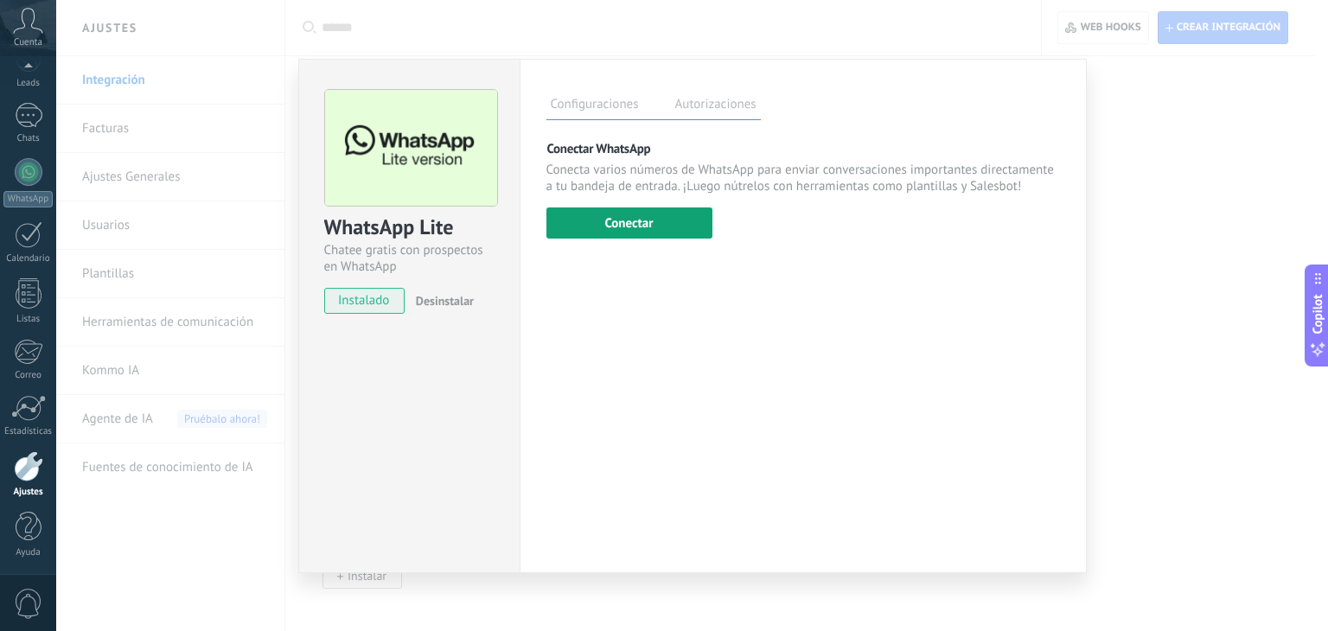
click at [615, 229] on button "Conectar" at bounding box center [629, 222] width 166 height 31
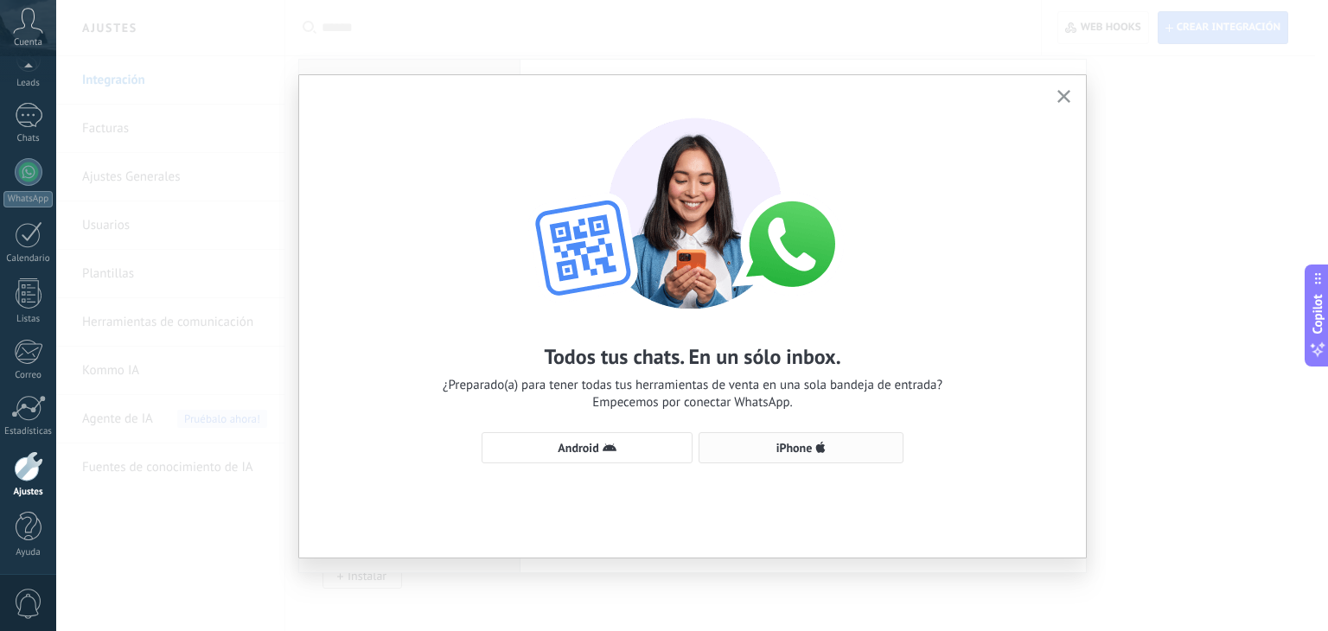
click at [787, 449] on span "iPhone" at bounding box center [794, 448] width 36 height 12
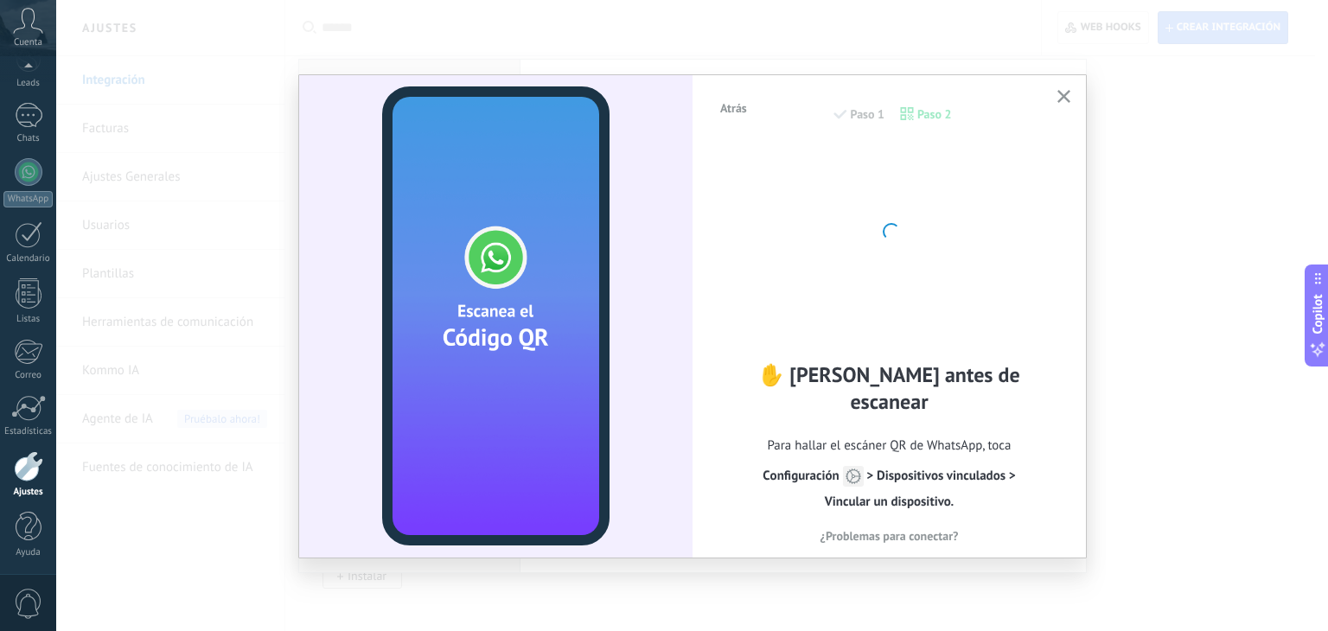
click at [722, 102] on span "Atrás" at bounding box center [733, 108] width 27 height 12
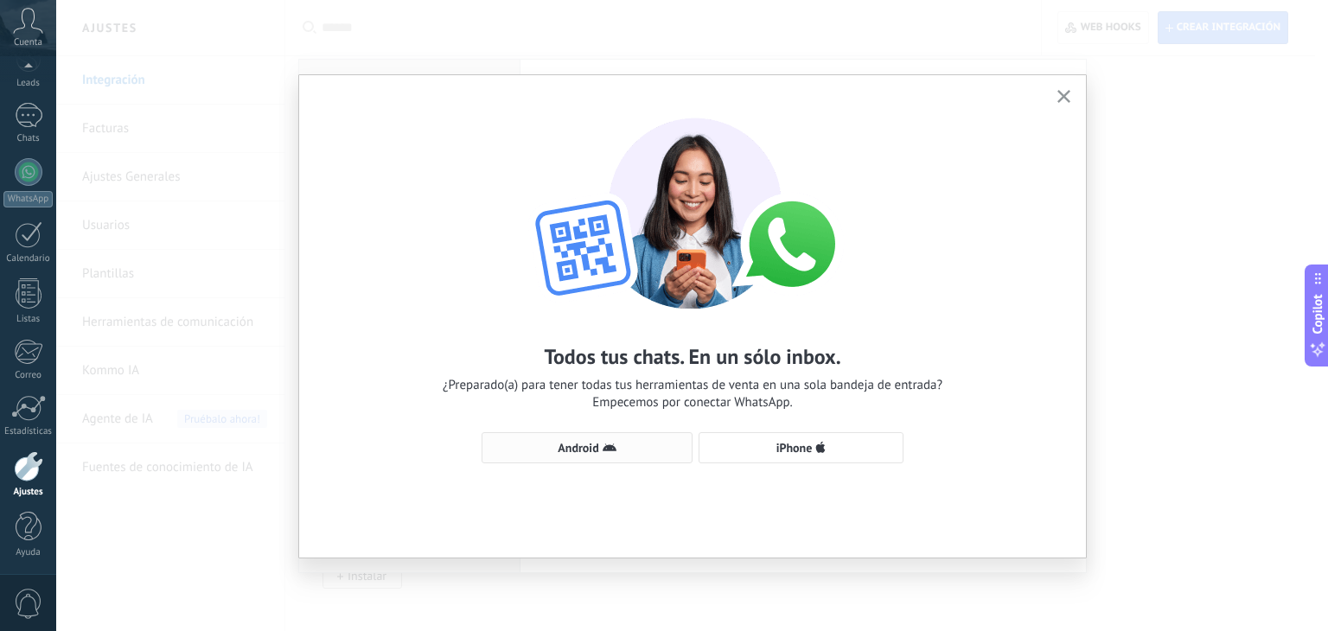
click at [565, 447] on span "Android" at bounding box center [577, 448] width 41 height 12
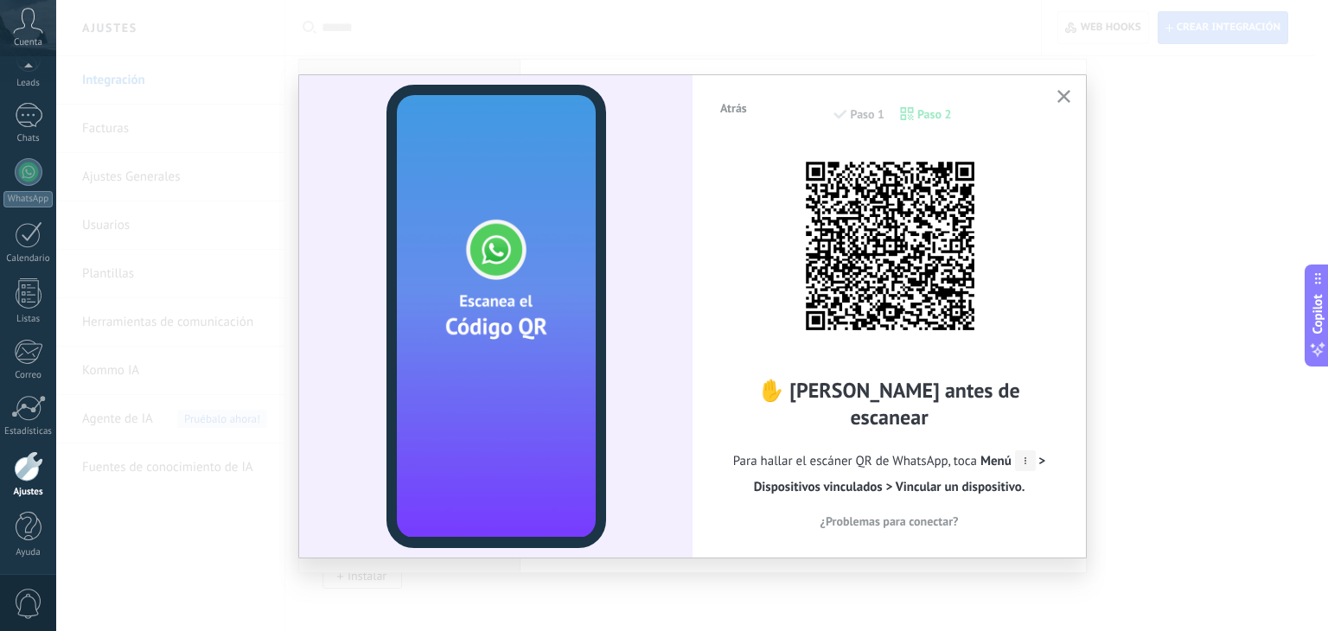
click at [1064, 92] on icon "button" at bounding box center [1063, 96] width 13 height 13
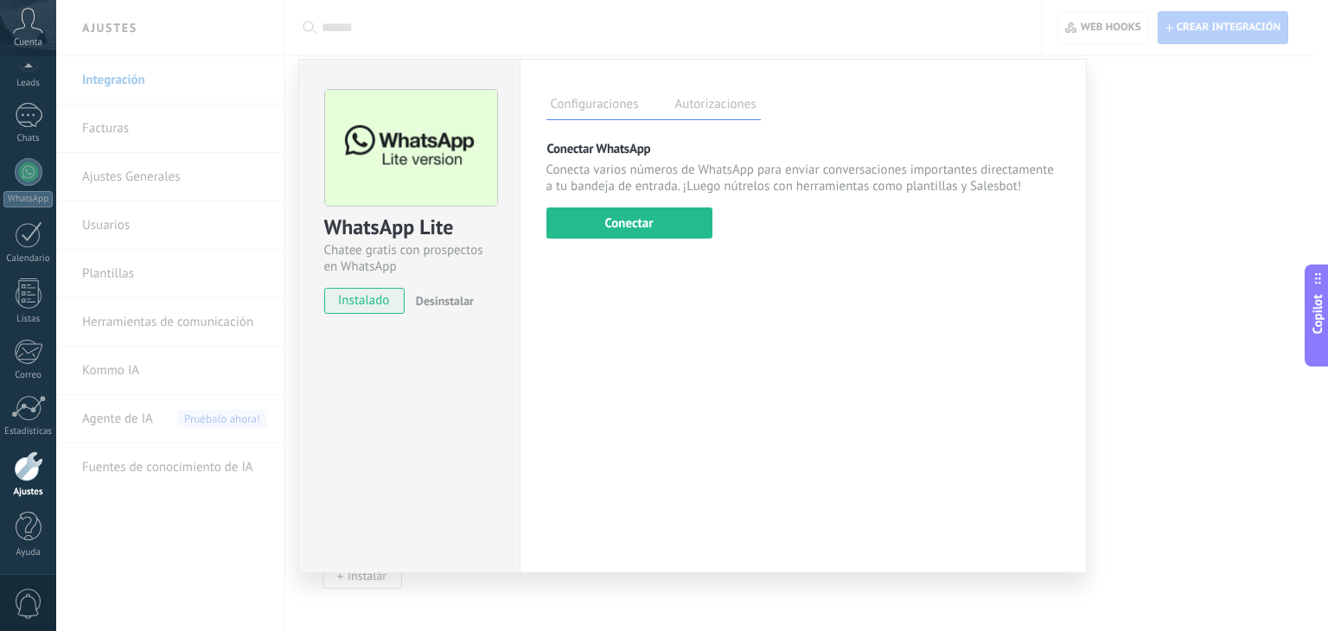
click at [1159, 169] on div "WhatsApp Lite Chatee gratis con prospectos en WhatsApp instalado Desinstalar Co…" at bounding box center [691, 315] width 1271 height 631
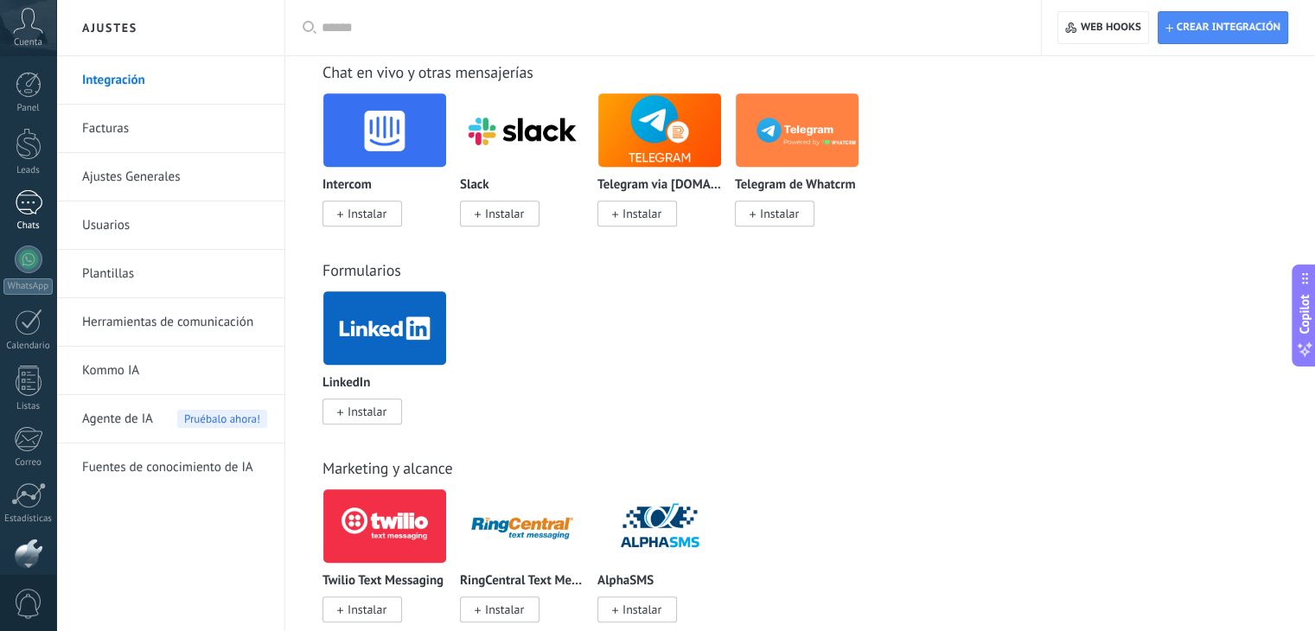
scroll to position [463, 0]
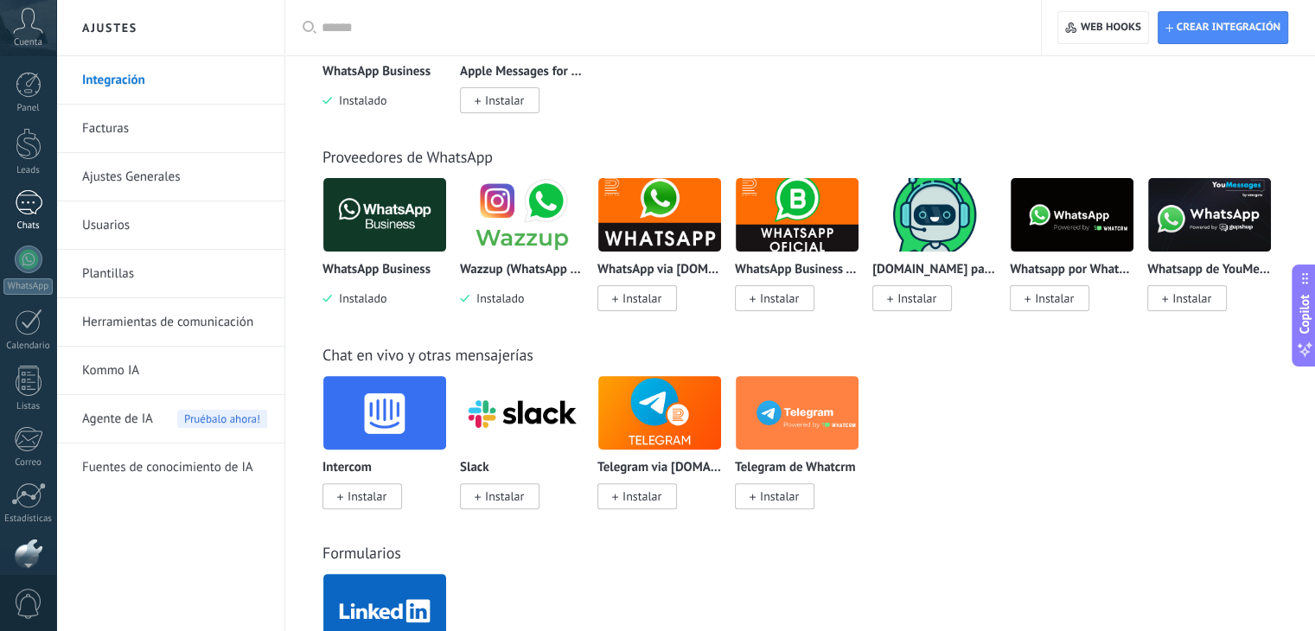
click at [31, 214] on div at bounding box center [29, 202] width 28 height 25
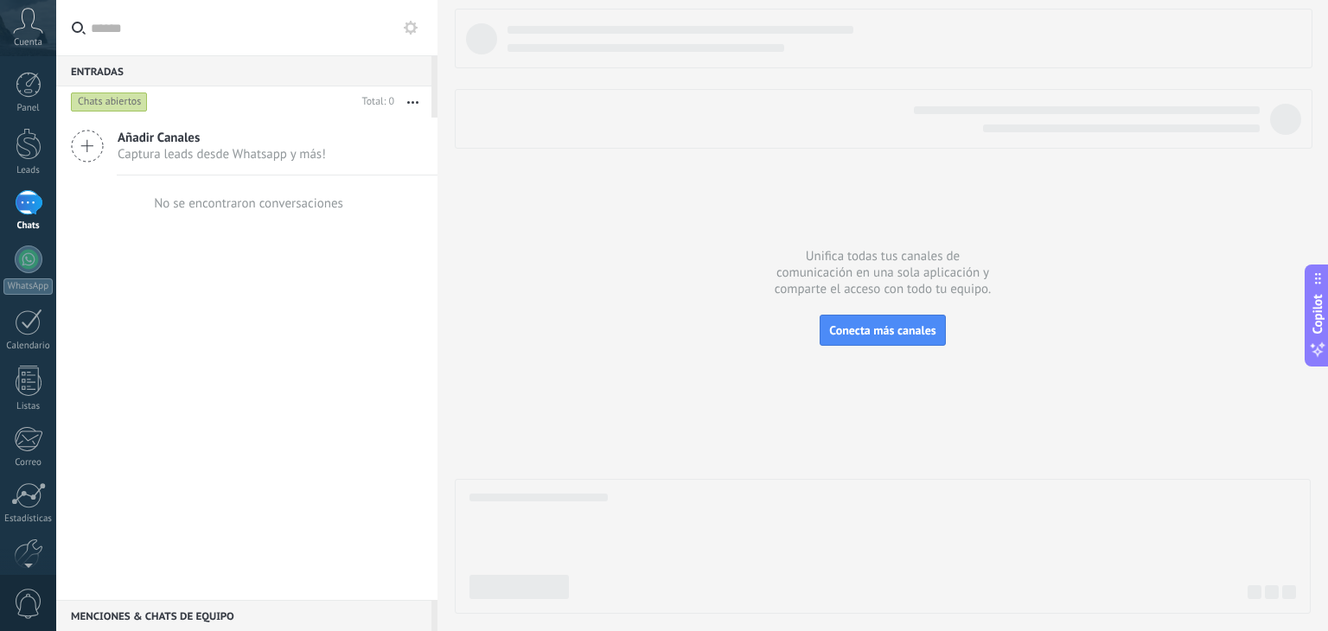
click at [219, 154] on span "Captura leads desde Whatsapp y más!" at bounding box center [222, 154] width 208 height 16
